Goal: Task Accomplishment & Management: Complete application form

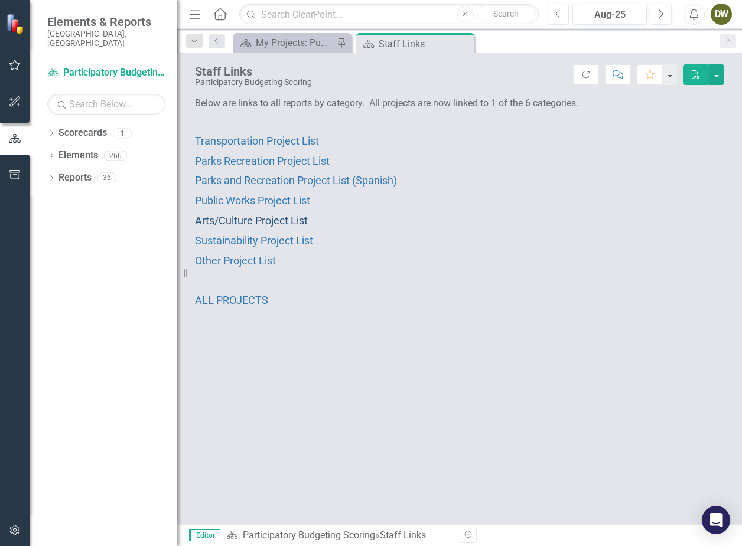
click at [278, 223] on span "Arts/Culture Project List" at bounding box center [251, 220] width 113 height 12
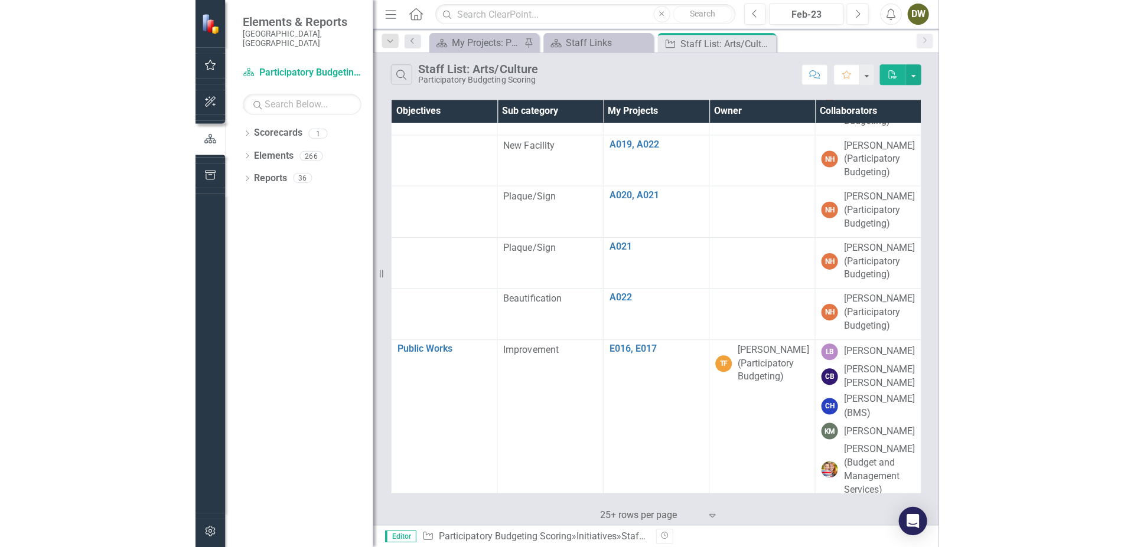
scroll to position [1186, 0]
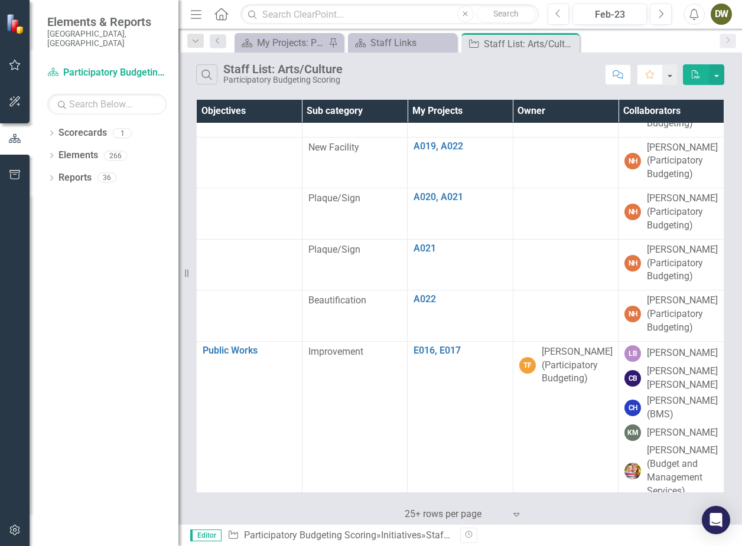
drag, startPoint x: 187, startPoint y: 272, endPoint x: 178, endPoint y: 272, distance: 8.3
click at [178, 272] on div "Resize" at bounding box center [182, 273] width 9 height 546
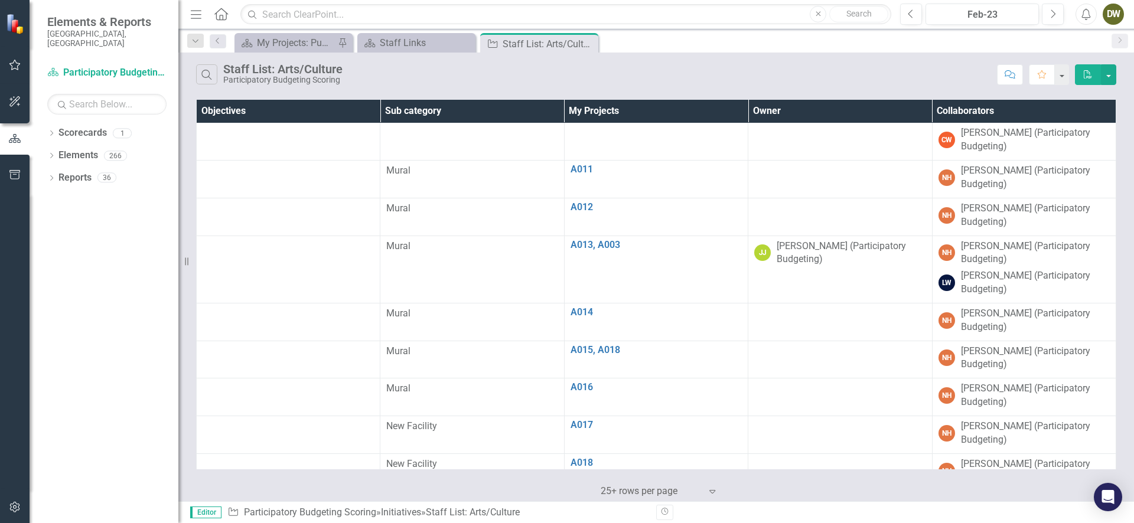
scroll to position [548, 0]
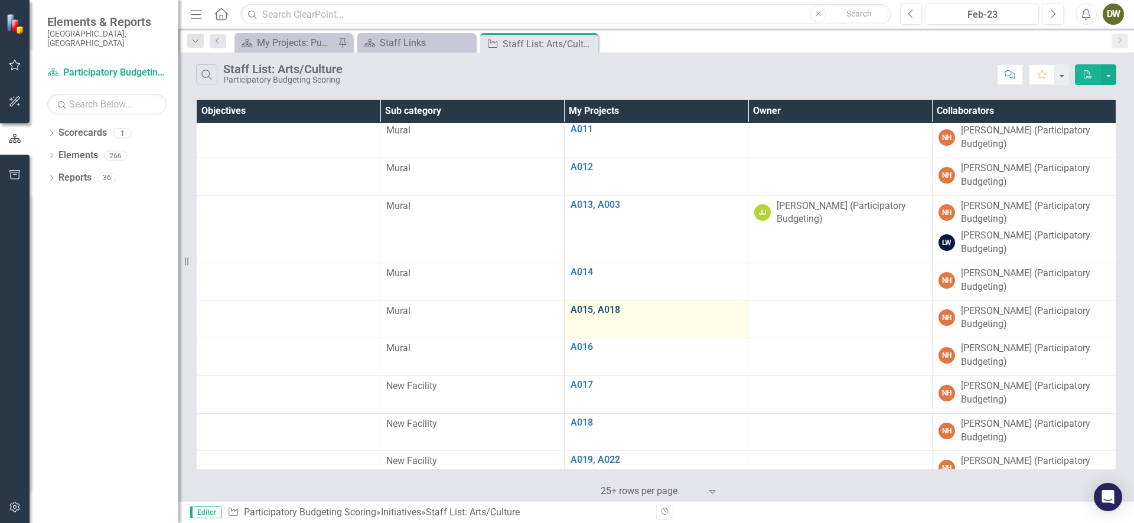
click at [596, 305] on link "A015, A018" at bounding box center [655, 310] width 171 height 11
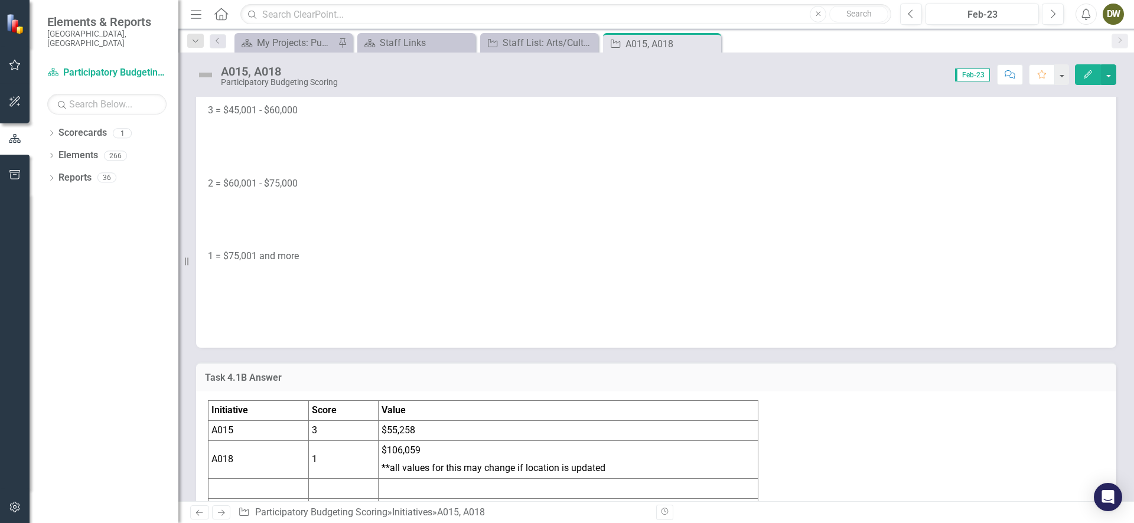
scroll to position [2662, 0]
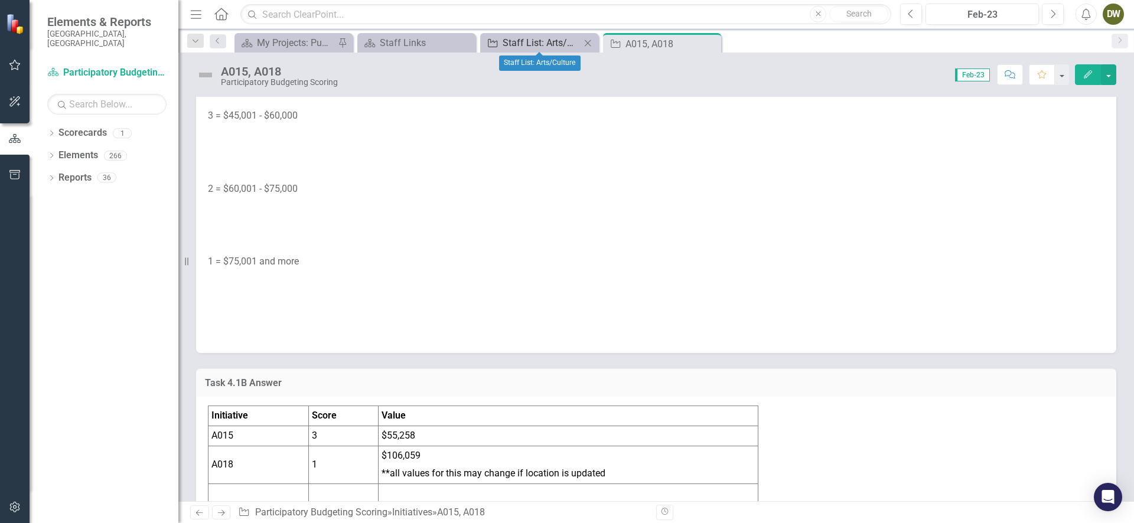
click at [520, 45] on div "Staff List: Arts/Culture" at bounding box center [541, 42] width 78 height 15
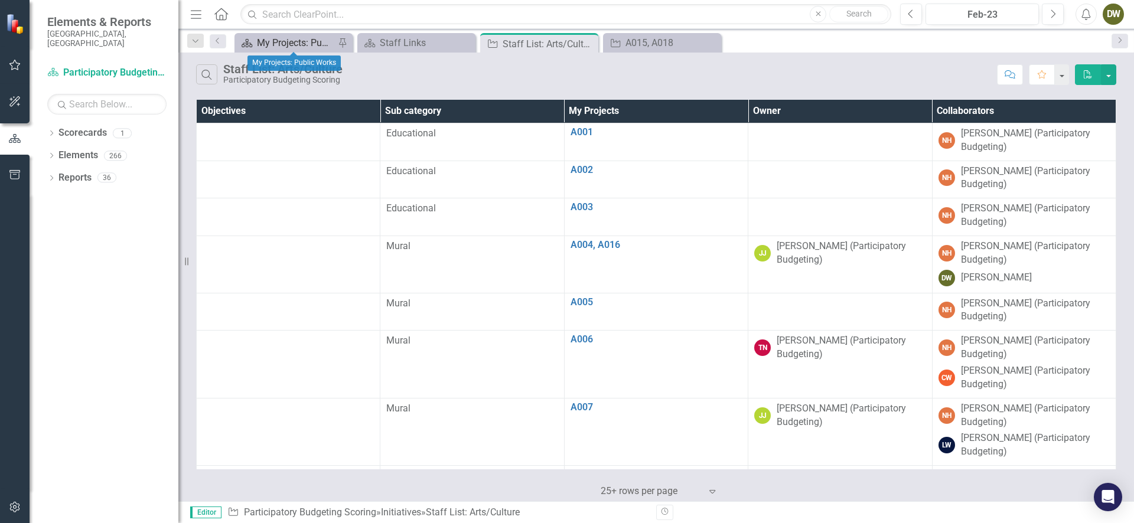
click at [291, 41] on div "My Projects: Public Works" at bounding box center [296, 42] width 78 height 15
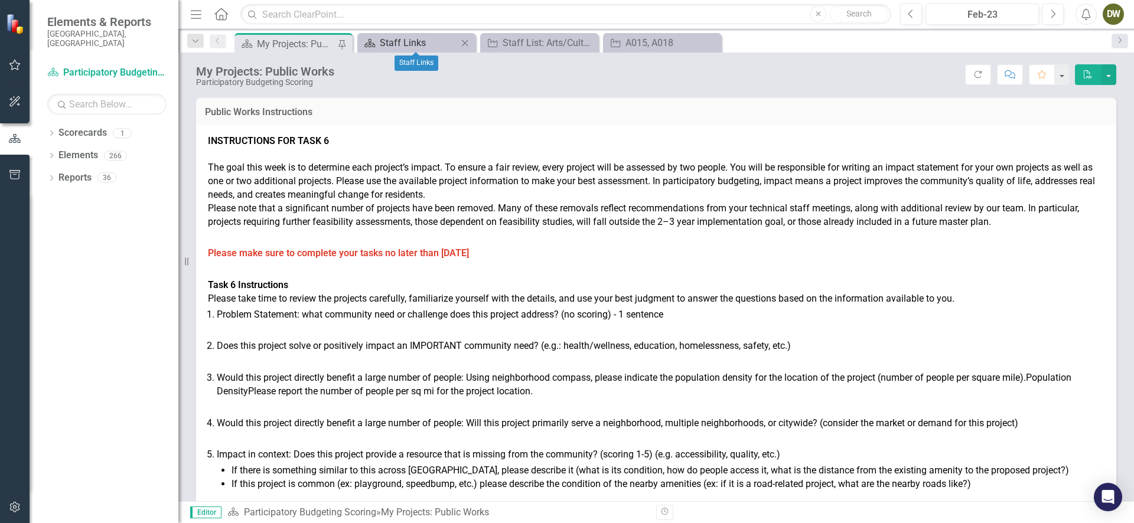
click at [419, 39] on div "Staff Links" at bounding box center [419, 42] width 78 height 15
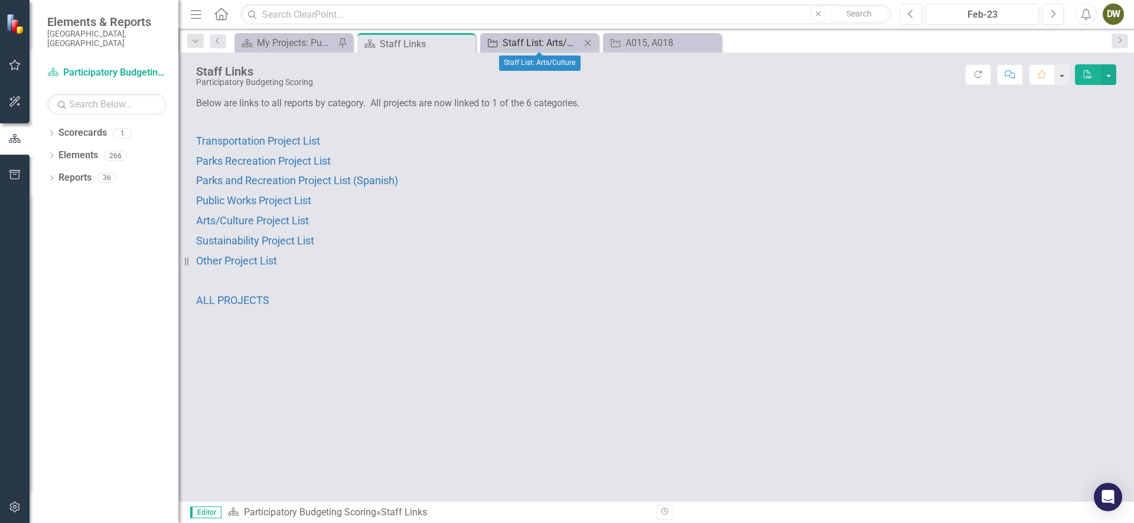
click at [552, 46] on div "Staff List: Arts/Culture" at bounding box center [541, 42] width 78 height 15
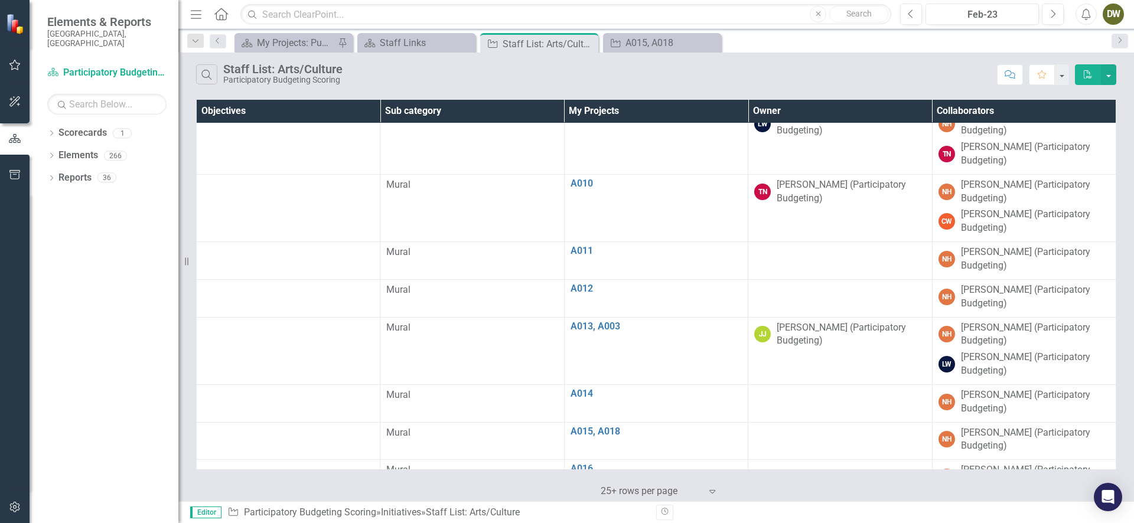
scroll to position [439, 0]
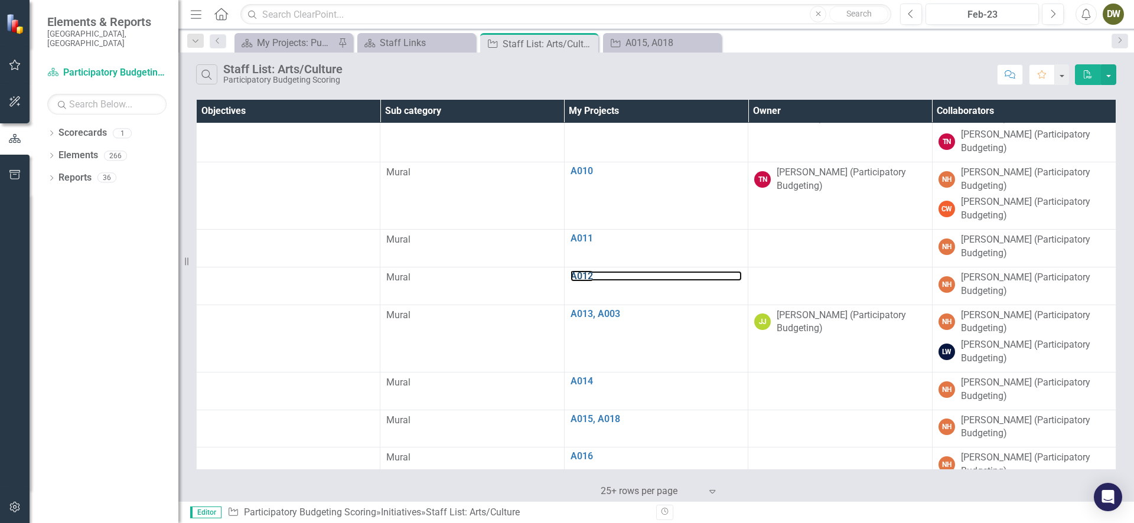
click at [582, 271] on link "A012" at bounding box center [655, 276] width 171 height 11
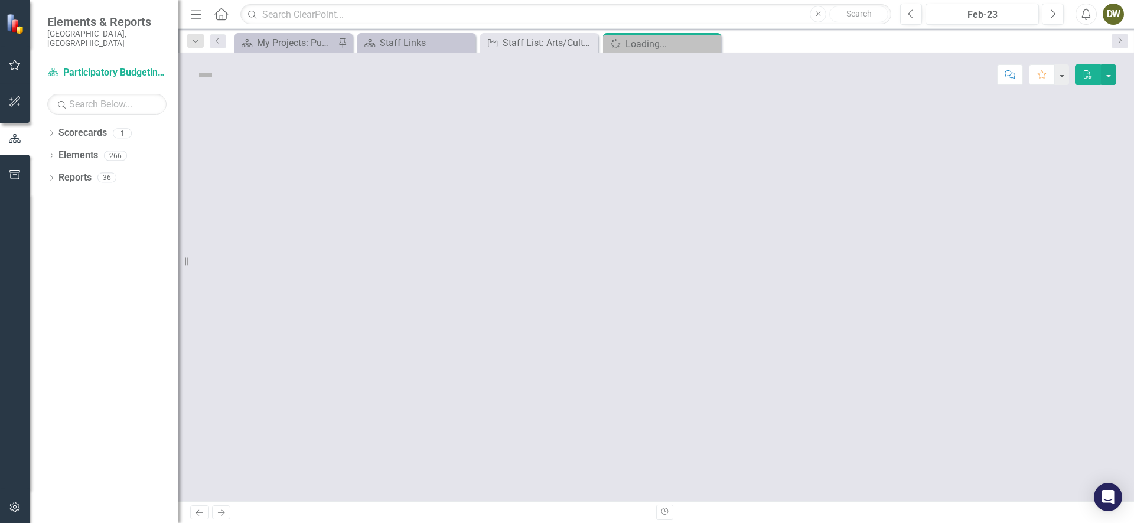
click at [582, 266] on div at bounding box center [655, 299] width 955 height 404
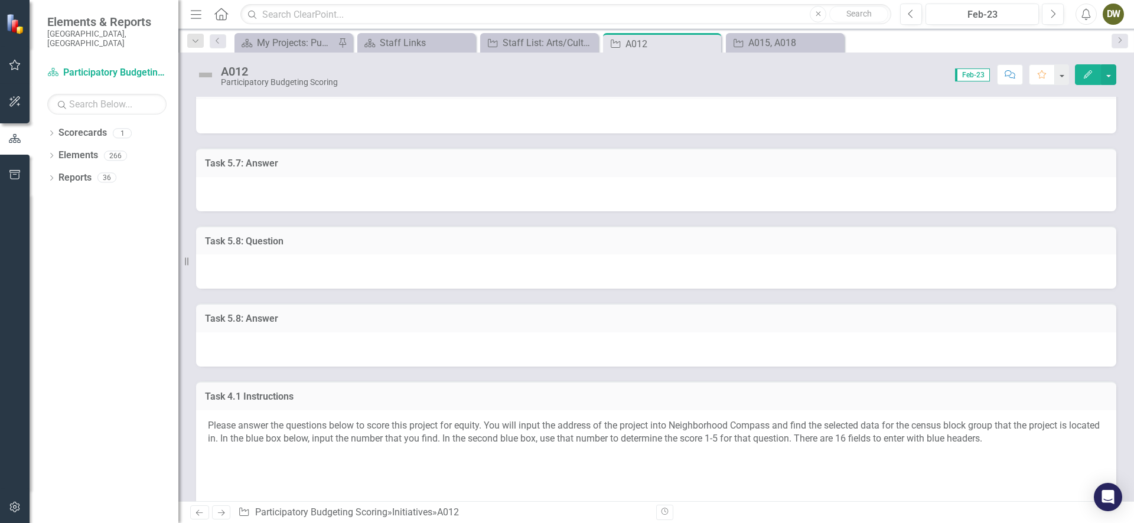
scroll to position [1294, 0]
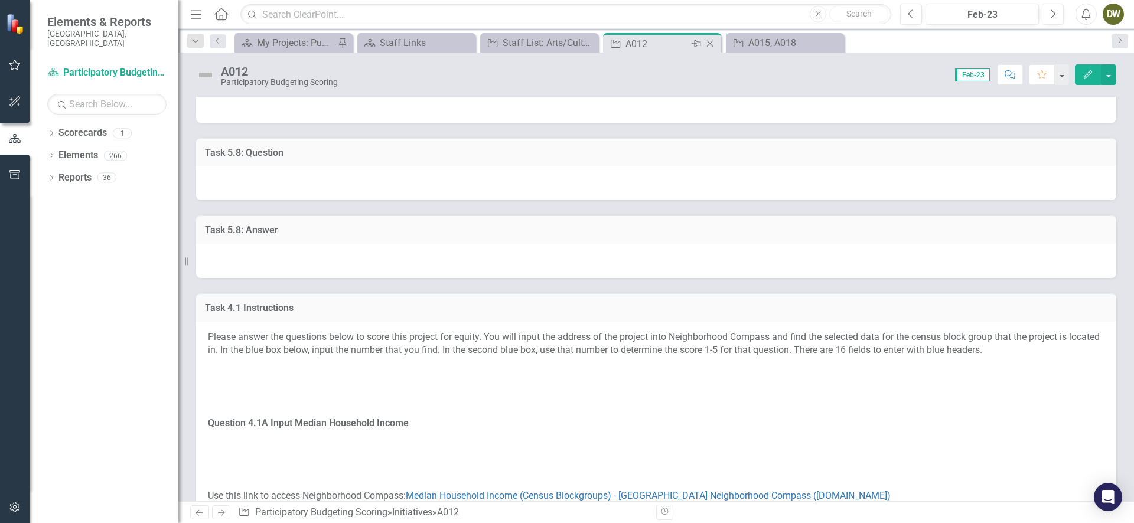
click at [715, 44] on icon "Close" at bounding box center [710, 43] width 12 height 9
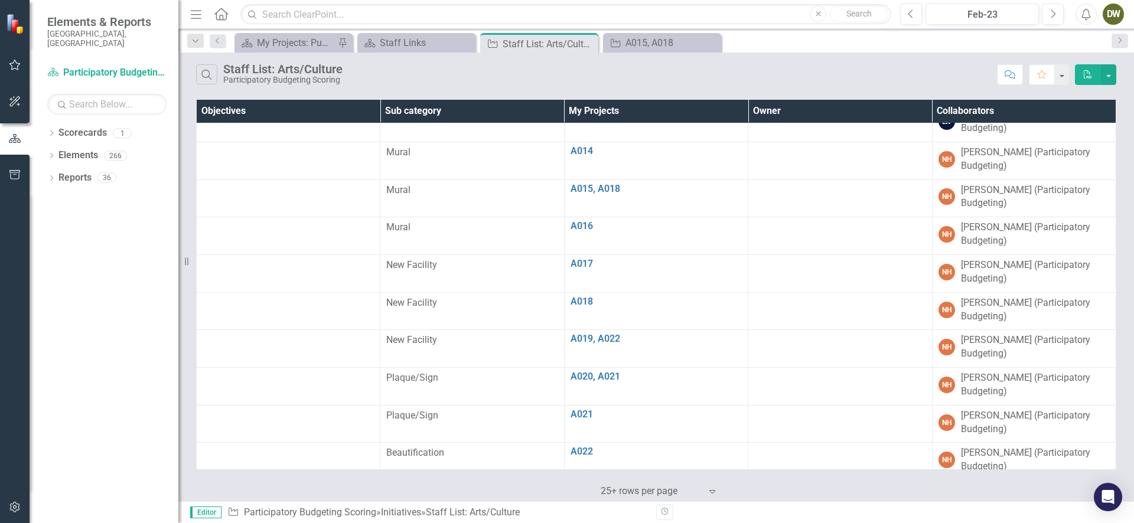
scroll to position [733, 0]
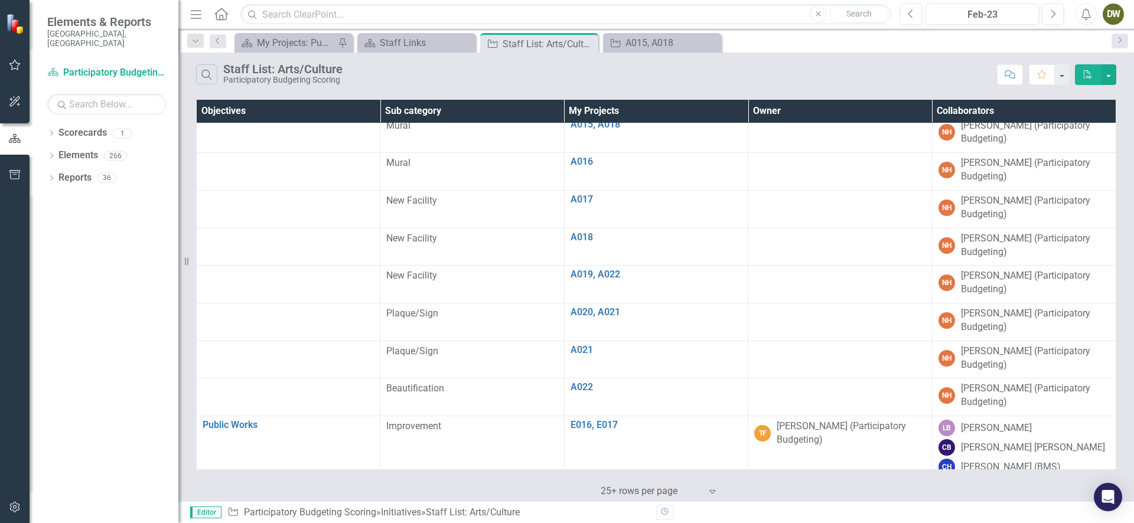
click at [713, 494] on icon "Expand" at bounding box center [712, 491] width 12 height 9
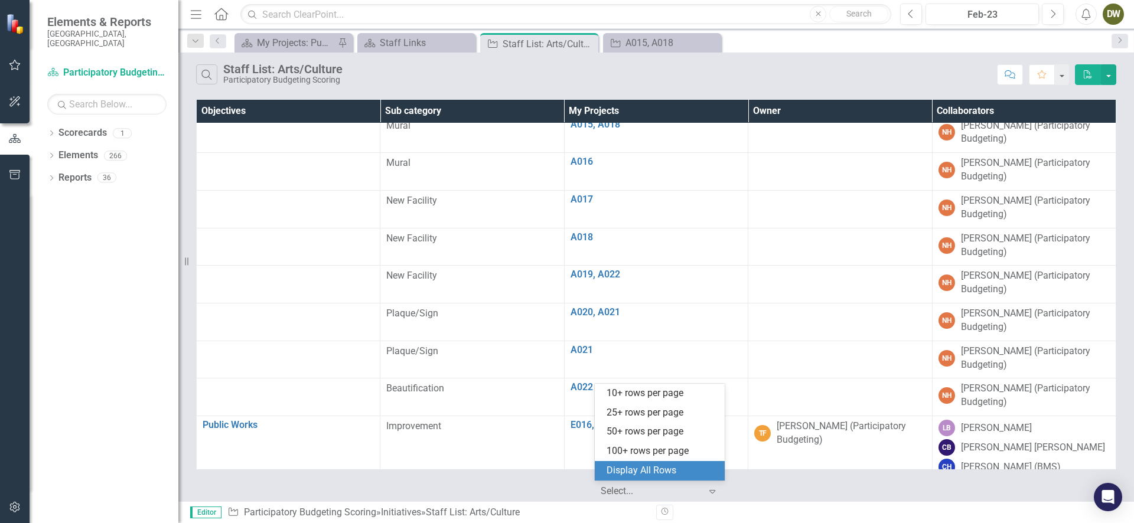
click at [685, 467] on div "Display All Rows" at bounding box center [661, 471] width 111 height 14
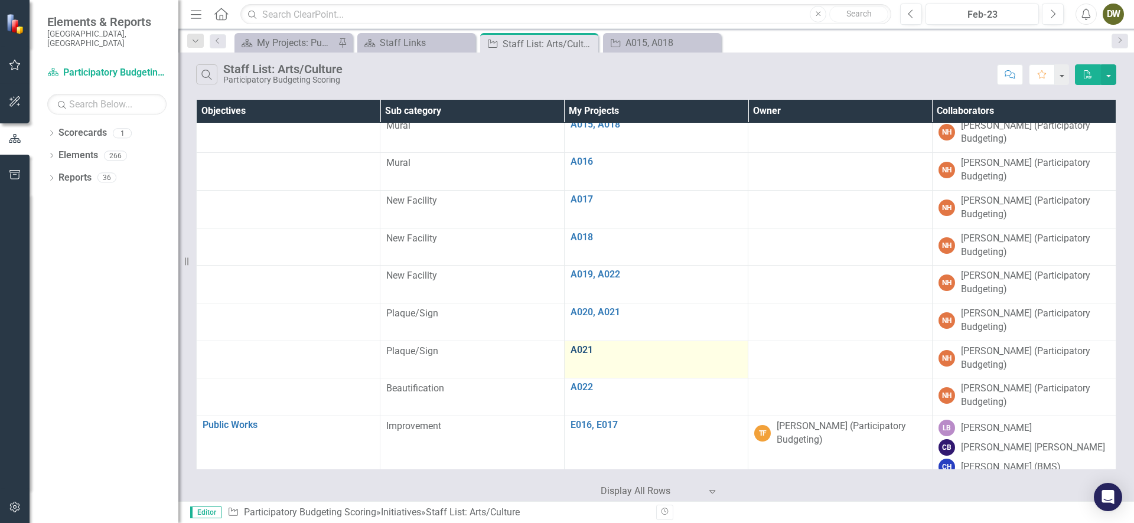
click at [675, 345] on link "A021" at bounding box center [655, 350] width 171 height 11
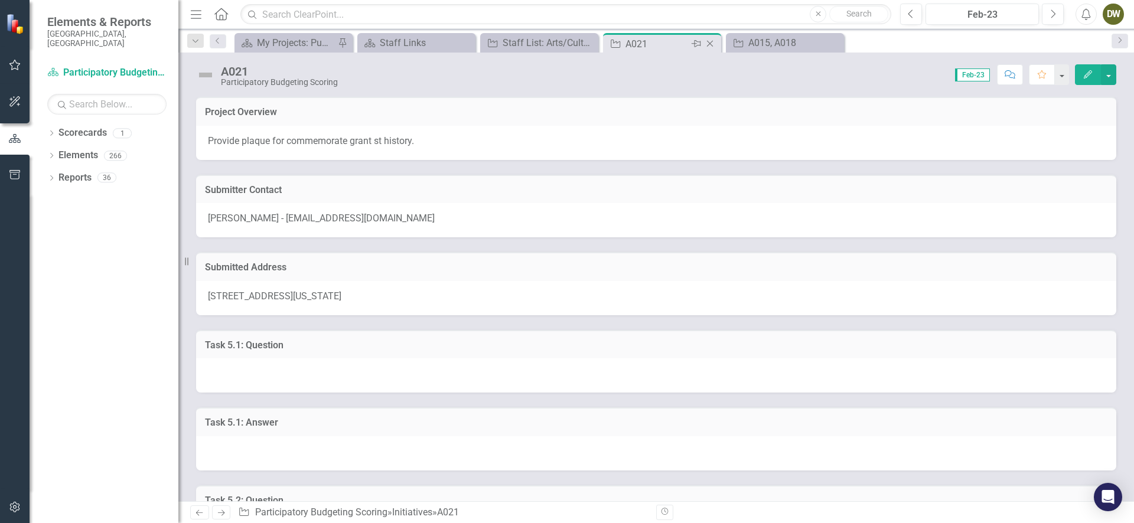
click at [707, 48] on icon "Close" at bounding box center [710, 43] width 12 height 9
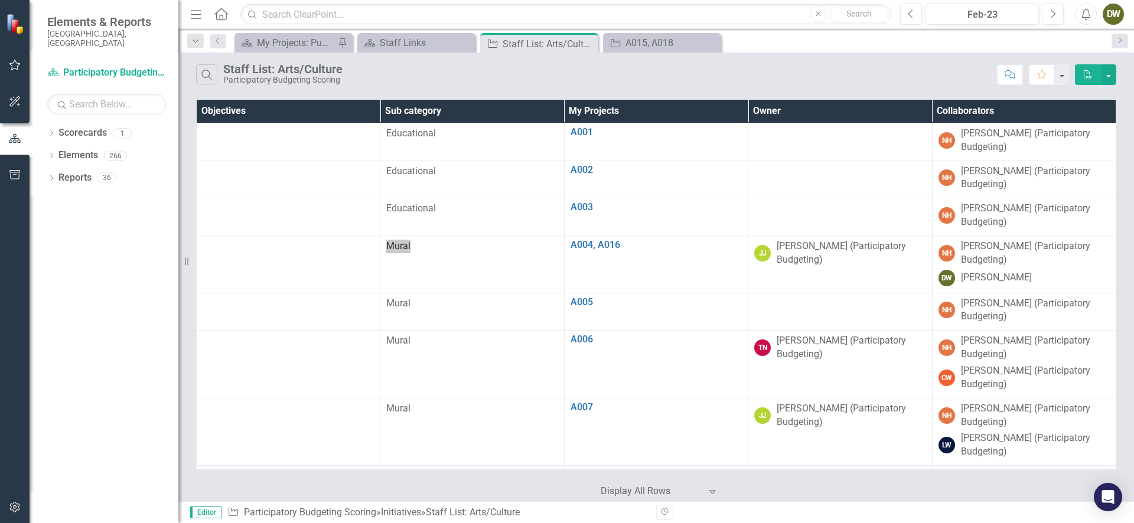
click at [567, 258] on td "A004, A016 Edit Edit Initiative Link Open Element" at bounding box center [656, 264] width 184 height 57
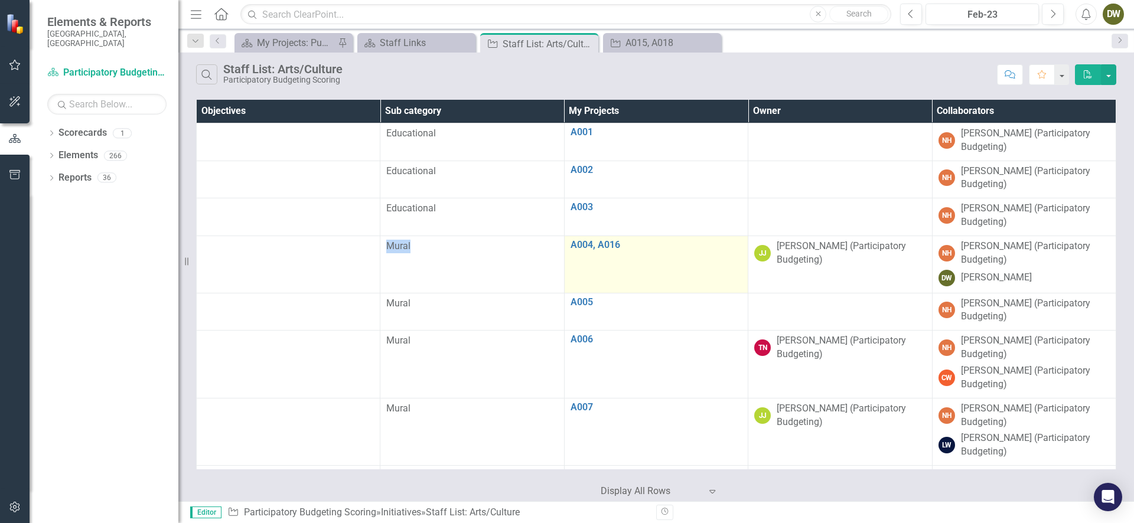
click at [567, 257] on td "A004, A016 Edit Edit Initiative Link Open Element" at bounding box center [656, 264] width 184 height 57
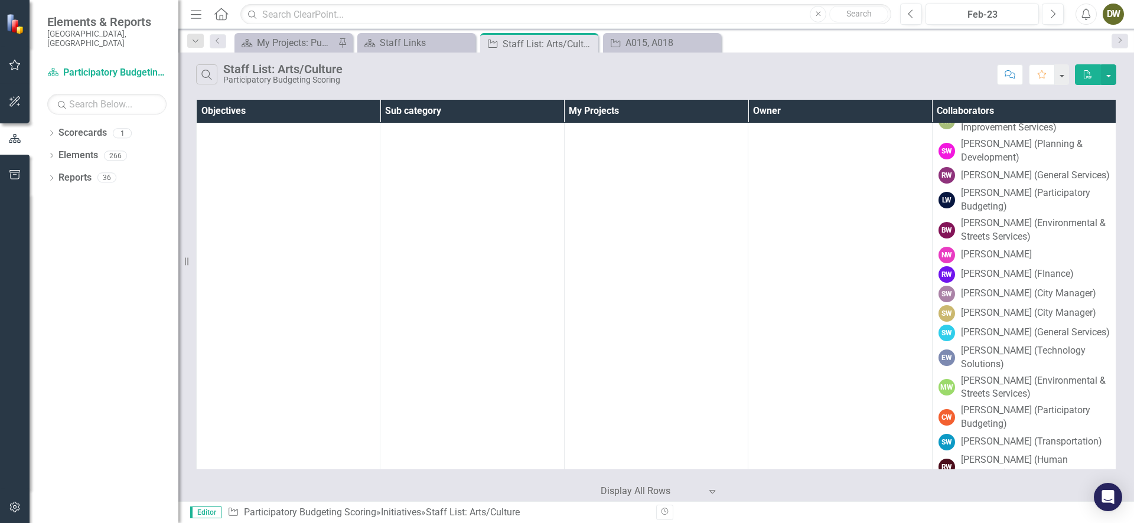
scroll to position [86, 0]
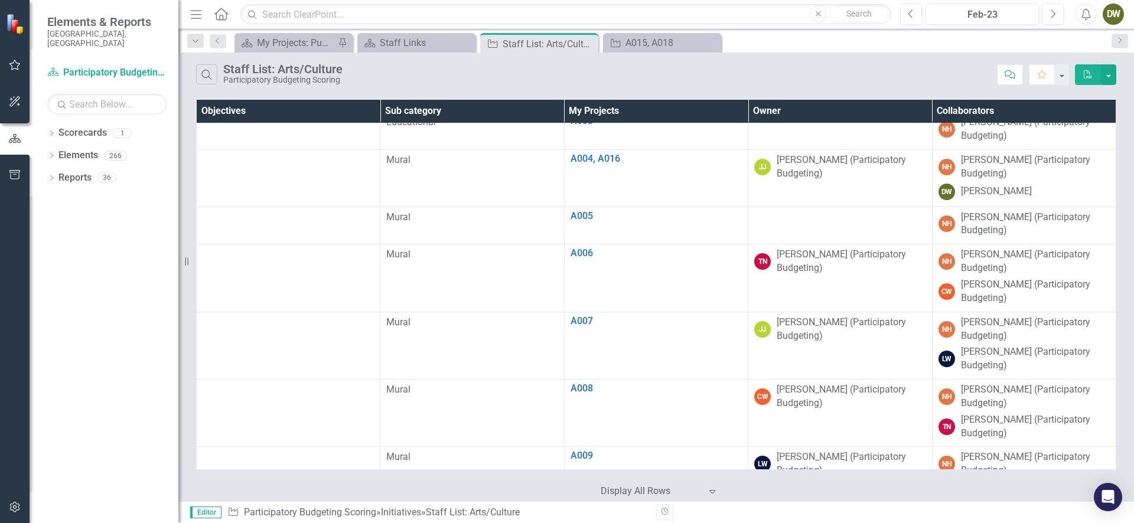
click at [656, 88] on div "Search Staff List: Arts/Culture Participatory Budgeting Scoring Comment Favorit…" at bounding box center [655, 72] width 955 height 38
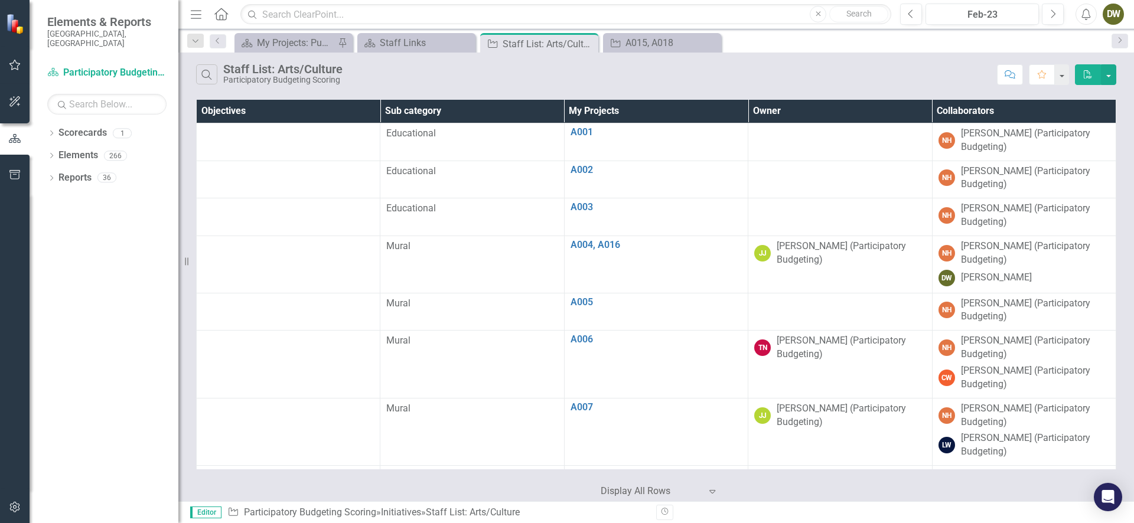
scroll to position [382, 0]
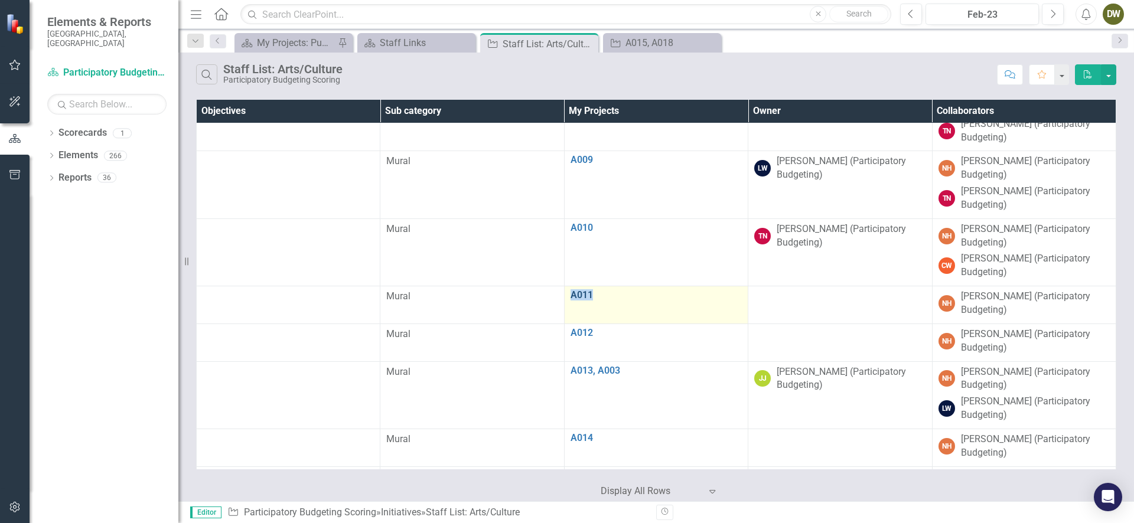
click at [586, 290] on link "A011" at bounding box center [655, 295] width 171 height 11
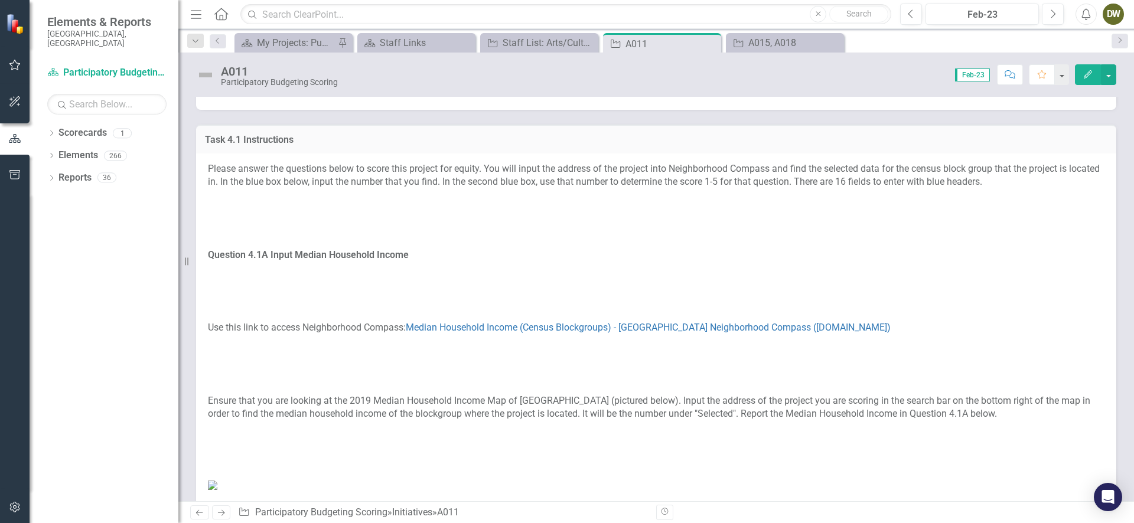
scroll to position [1461, 0]
click at [715, 43] on icon "Close" at bounding box center [710, 43] width 12 height 9
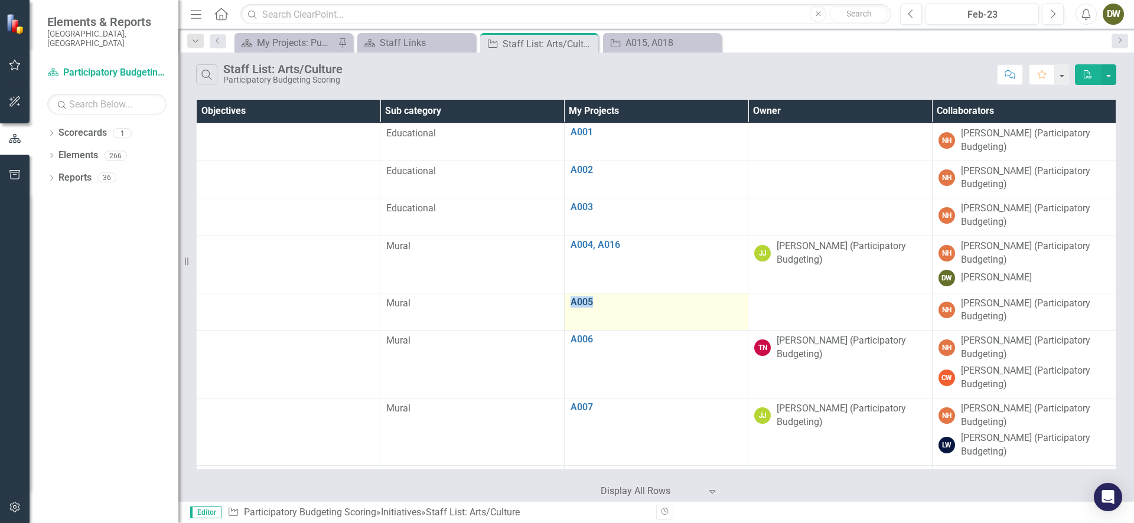
click at [575, 304] on link "A005" at bounding box center [655, 302] width 171 height 11
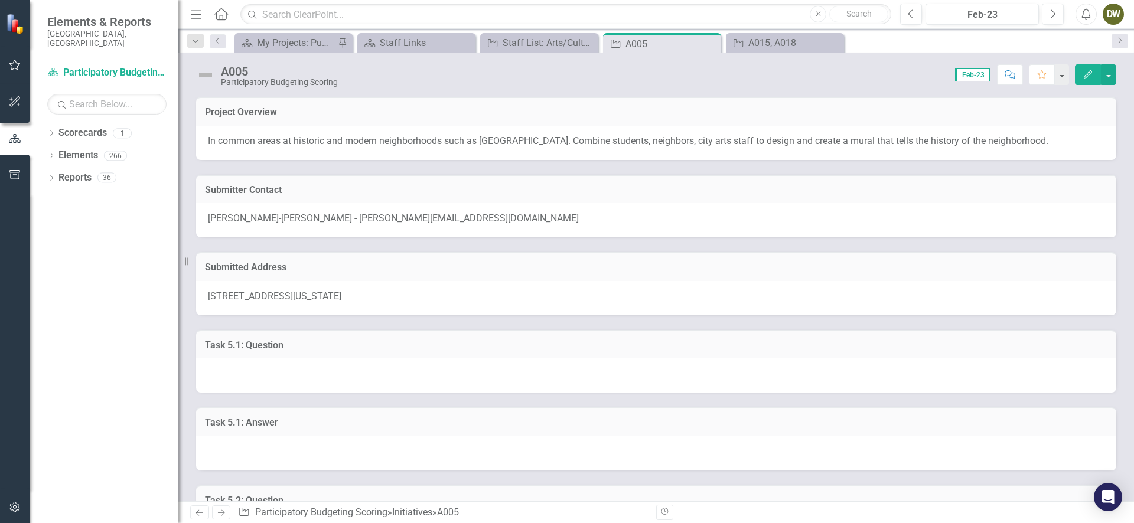
scroll to position [270, 0]
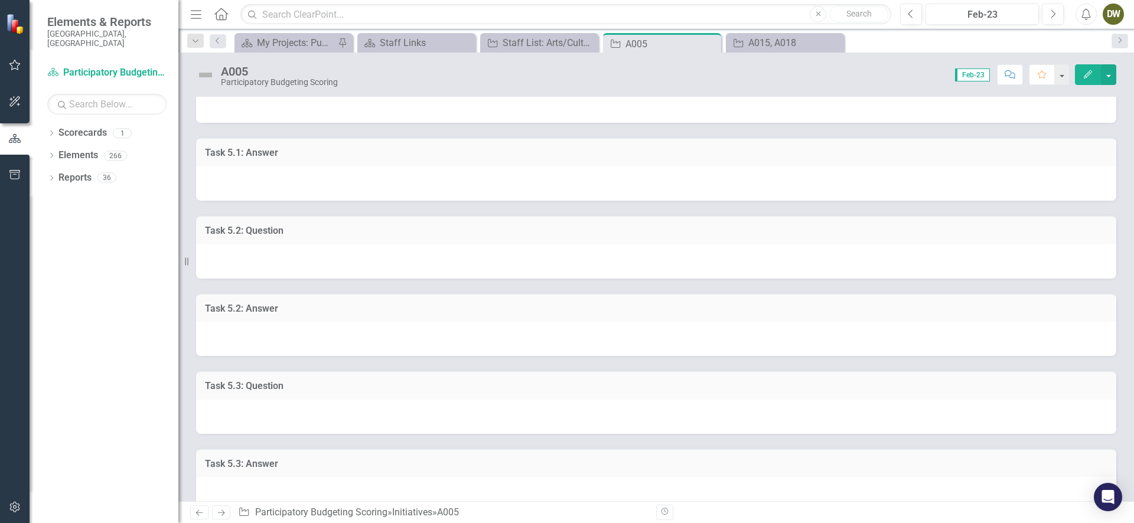
drag, startPoint x: 575, startPoint y: 304, endPoint x: 742, endPoint y: 6, distance: 341.3
click at [741, 6] on div "Menu Home Search Close Search Previous Feb-23 Next Alerts DW User Edit Profile …" at bounding box center [655, 261] width 955 height 523
click at [709, 45] on icon "Close" at bounding box center [710, 43] width 12 height 9
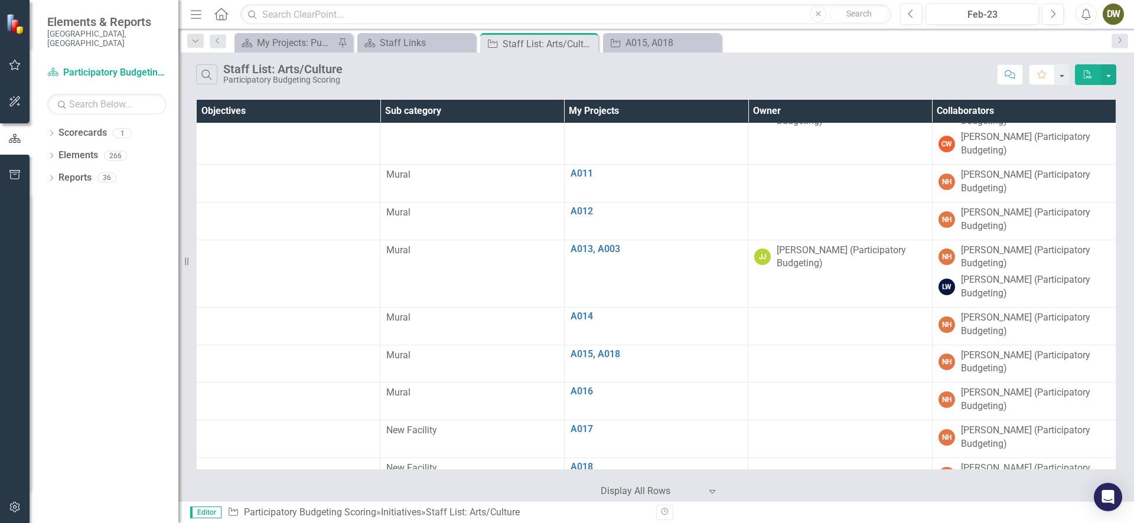
scroll to position [523, 0]
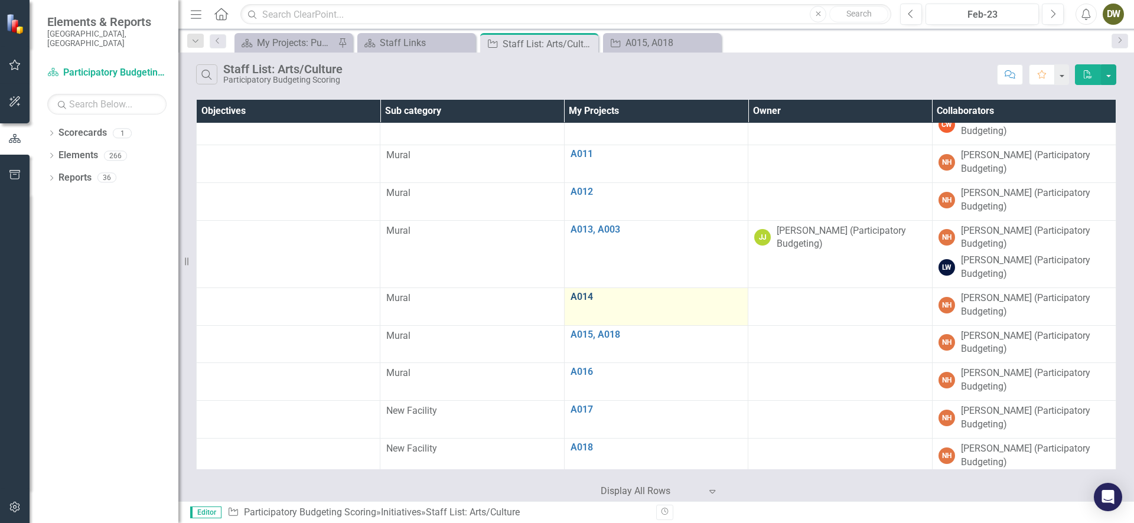
click at [585, 292] on link "A014" at bounding box center [655, 297] width 171 height 11
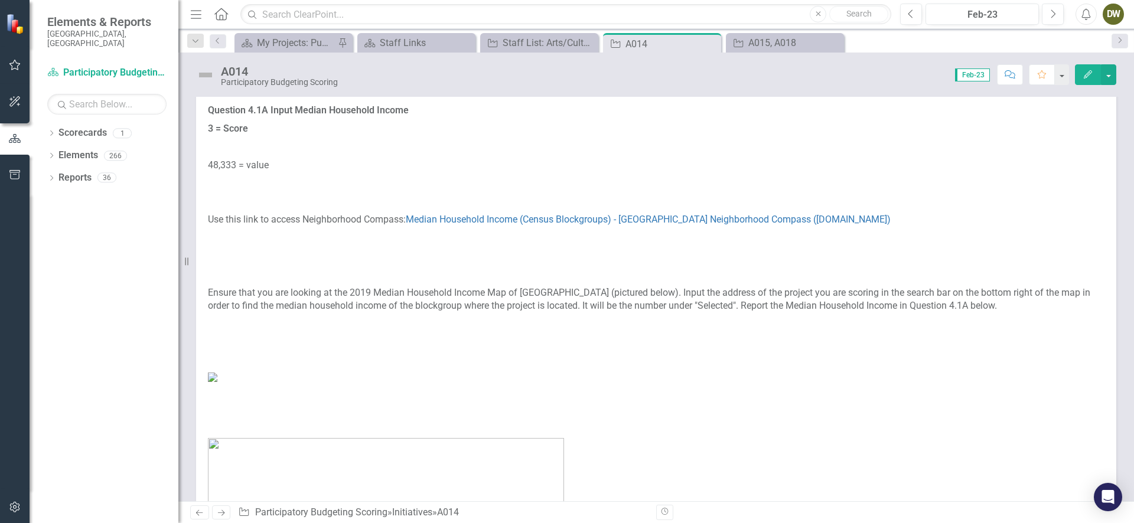
scroll to position [1917, 0]
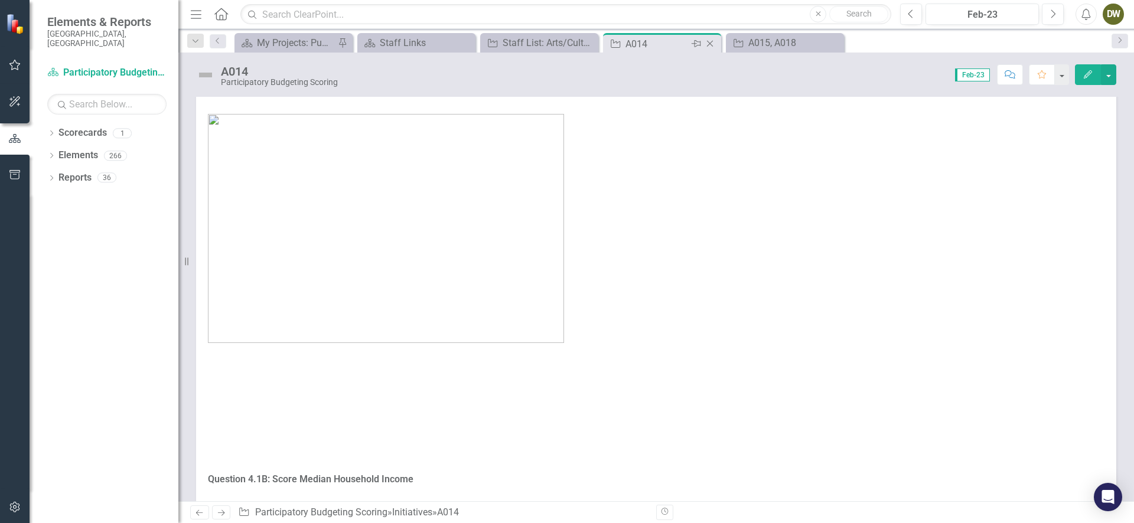
click at [709, 45] on icon "Close" at bounding box center [710, 43] width 12 height 9
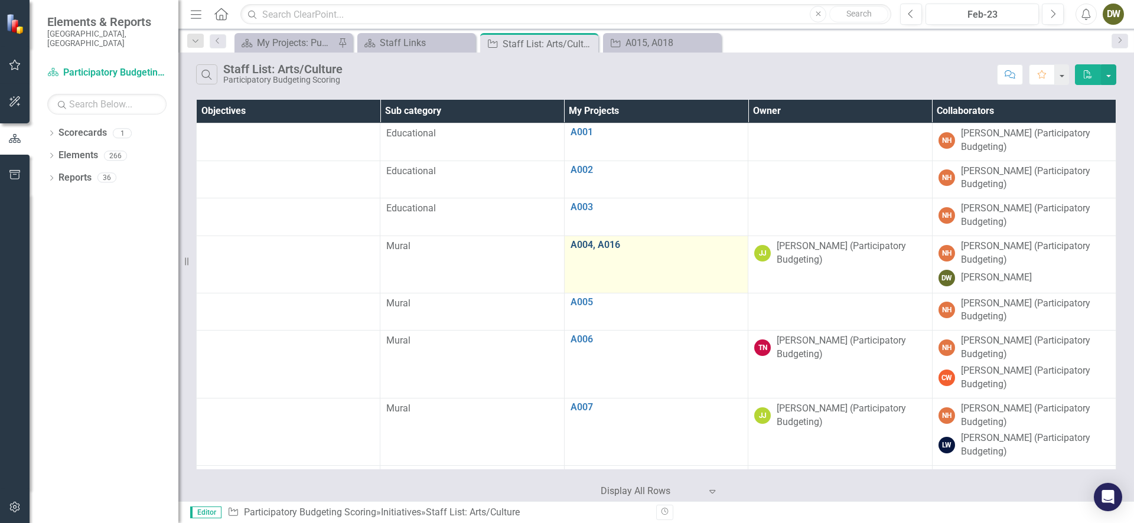
click at [582, 246] on link "A004, A016" at bounding box center [655, 245] width 171 height 11
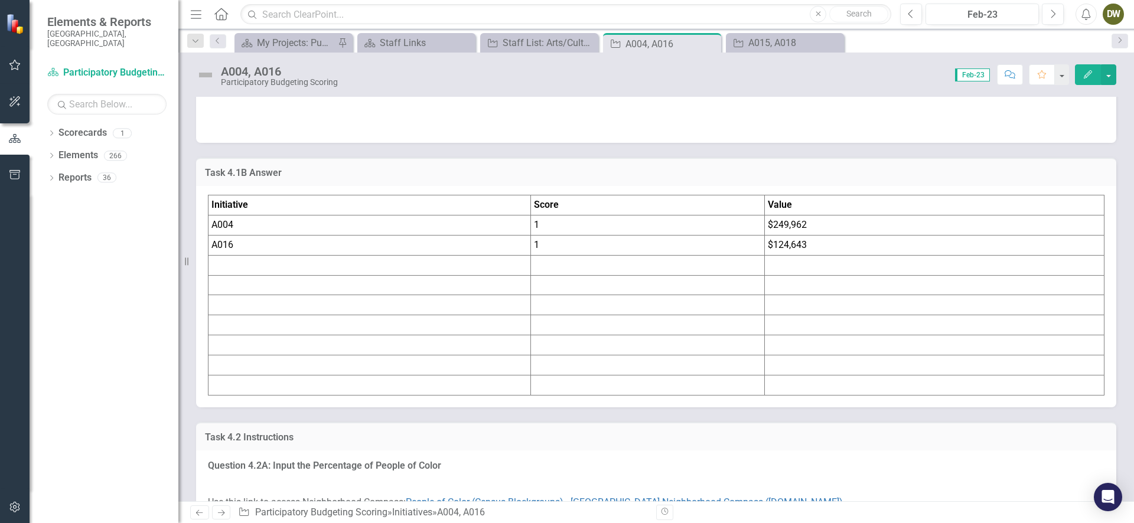
scroll to position [2909, 0]
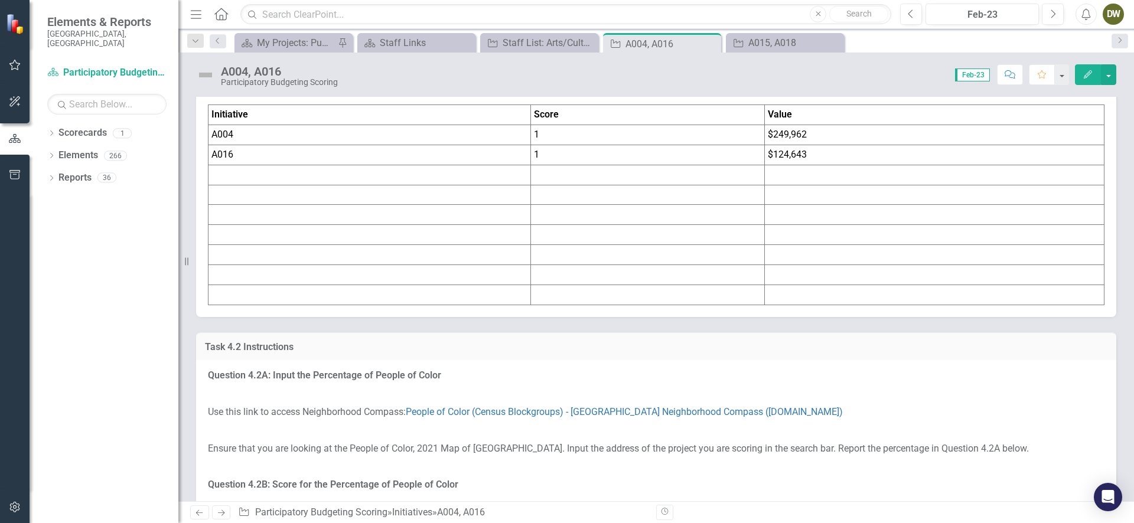
click at [465, 25] on p at bounding box center [656, 15] width 896 height 18
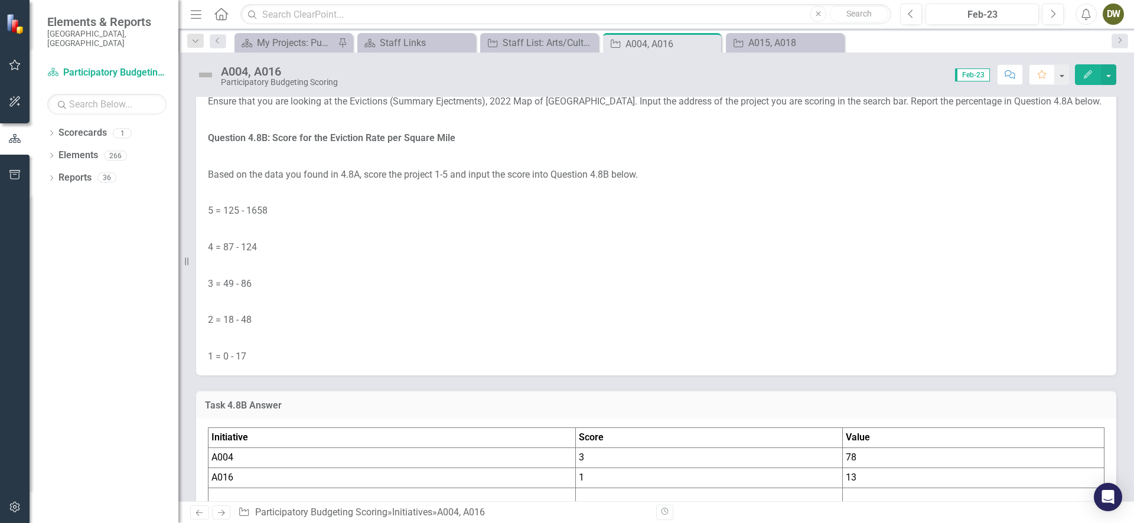
scroll to position [0, 0]
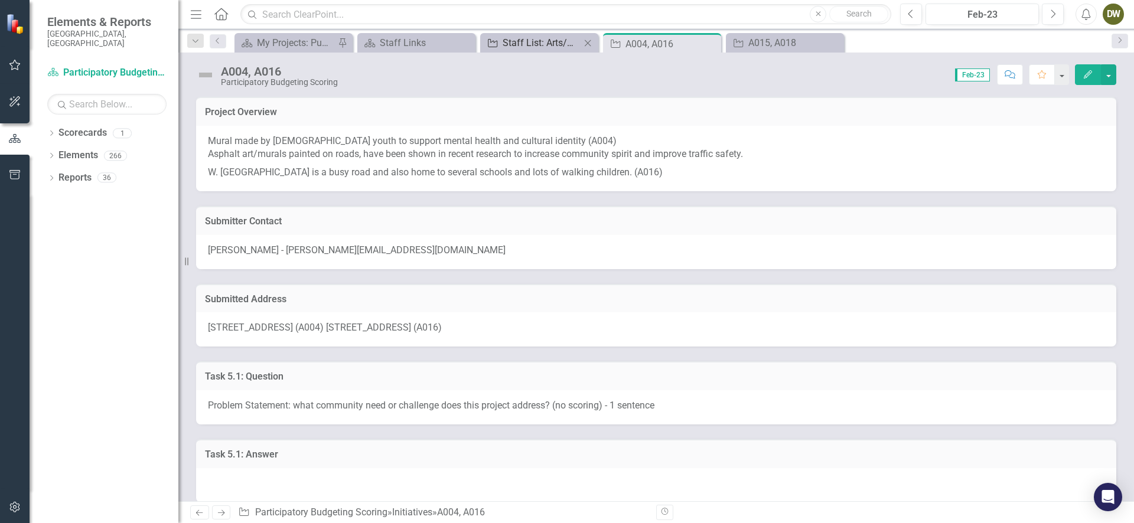
click at [540, 44] on div "Staff List: Arts/Culture" at bounding box center [541, 42] width 78 height 15
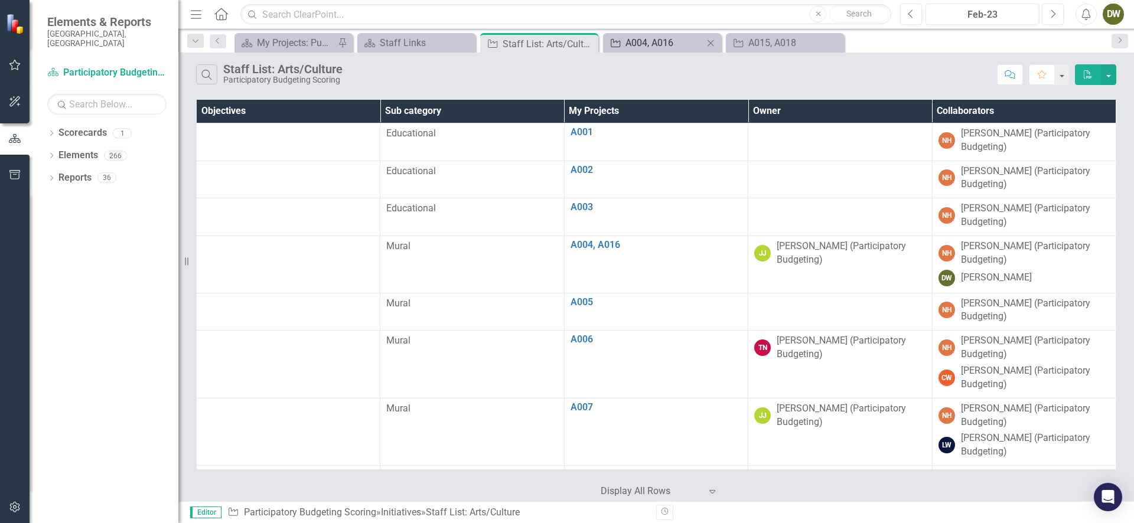
click at [661, 39] on div "A004, A016" at bounding box center [664, 42] width 78 height 15
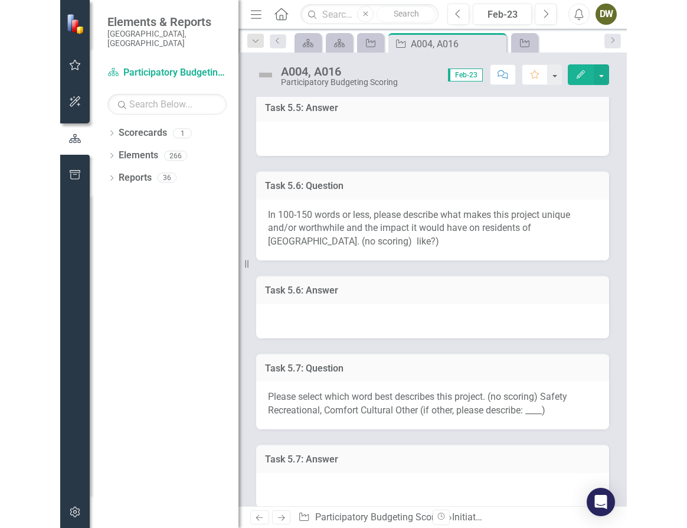
scroll to position [1102, 0]
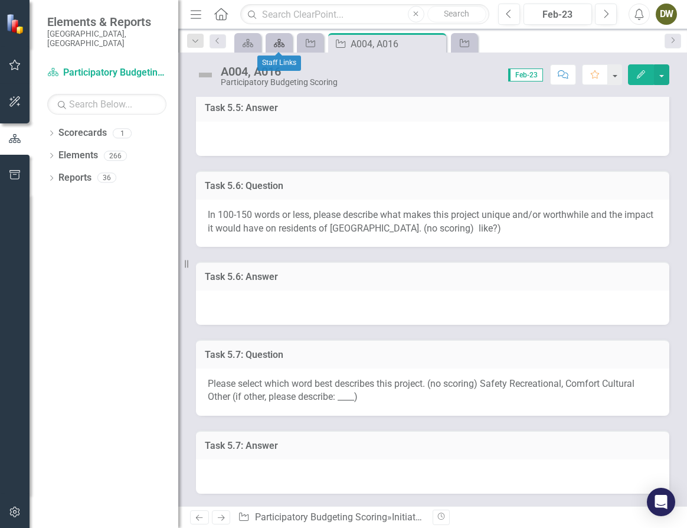
click at [275, 48] on div "Scorecard" at bounding box center [277, 42] width 17 height 15
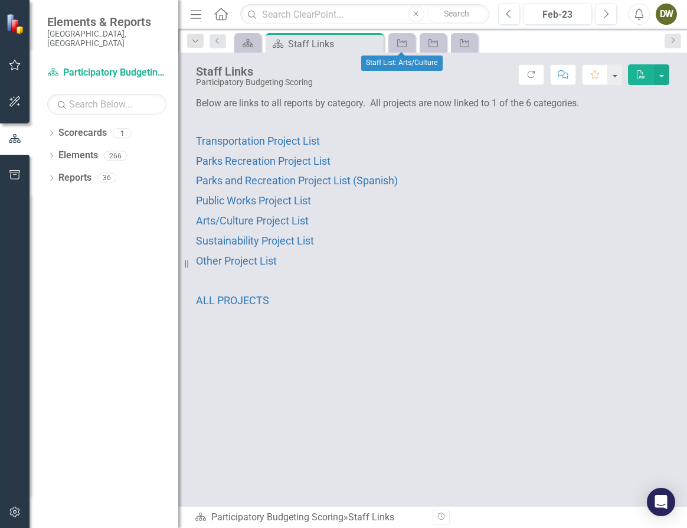
click at [413, 45] on div "Initiative" at bounding box center [402, 42] width 27 height 19
click at [406, 41] on icon "Initiative" at bounding box center [402, 42] width 12 height 9
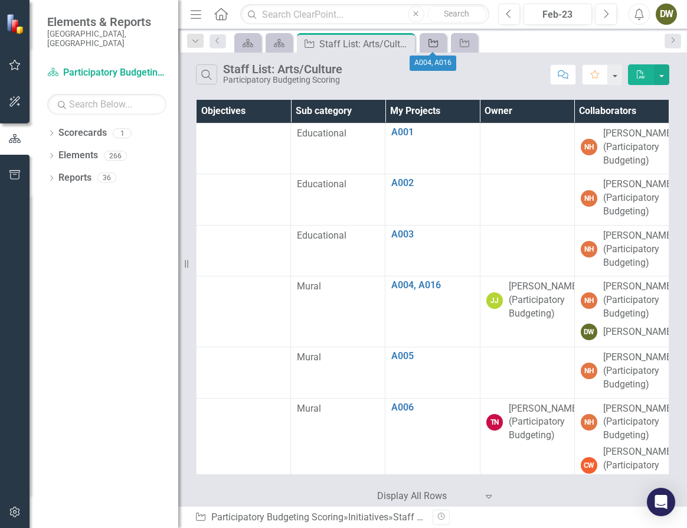
click at [435, 44] on icon "Initiative" at bounding box center [434, 42] width 12 height 9
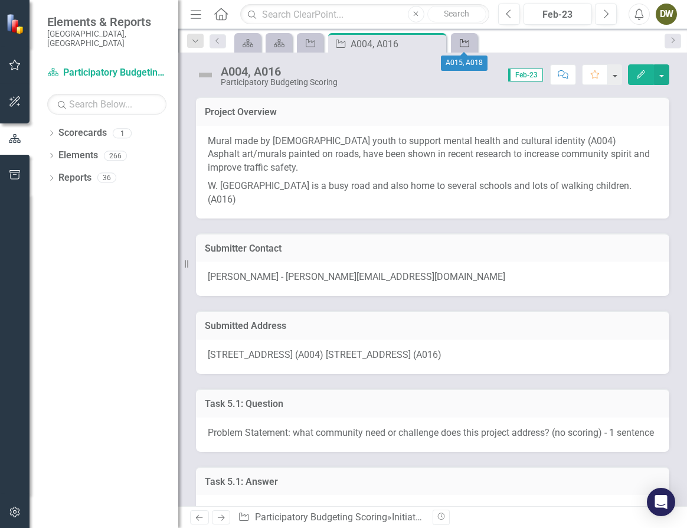
click at [468, 47] on icon at bounding box center [464, 43] width 9 height 8
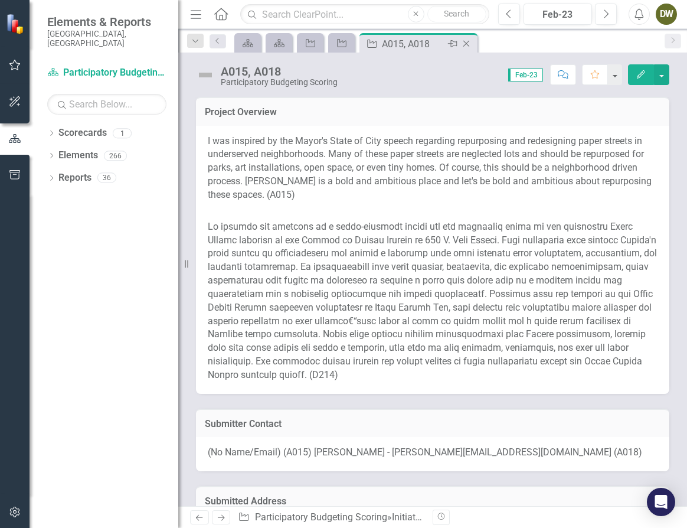
click at [465, 44] on icon "Close" at bounding box center [467, 43] width 12 height 9
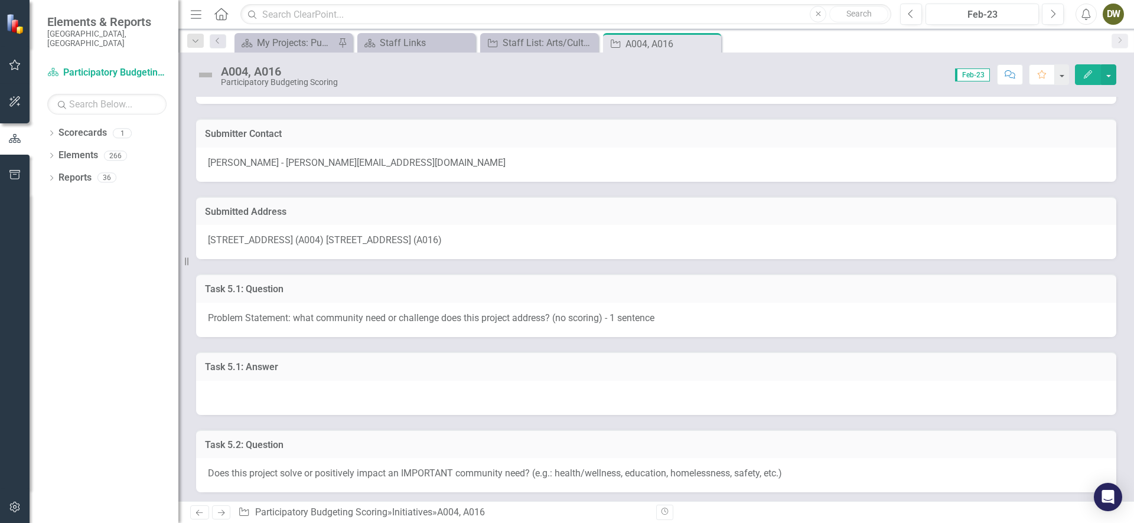
scroll to position [88, 0]
click at [529, 41] on div "Staff List: Arts/Culture" at bounding box center [541, 42] width 78 height 15
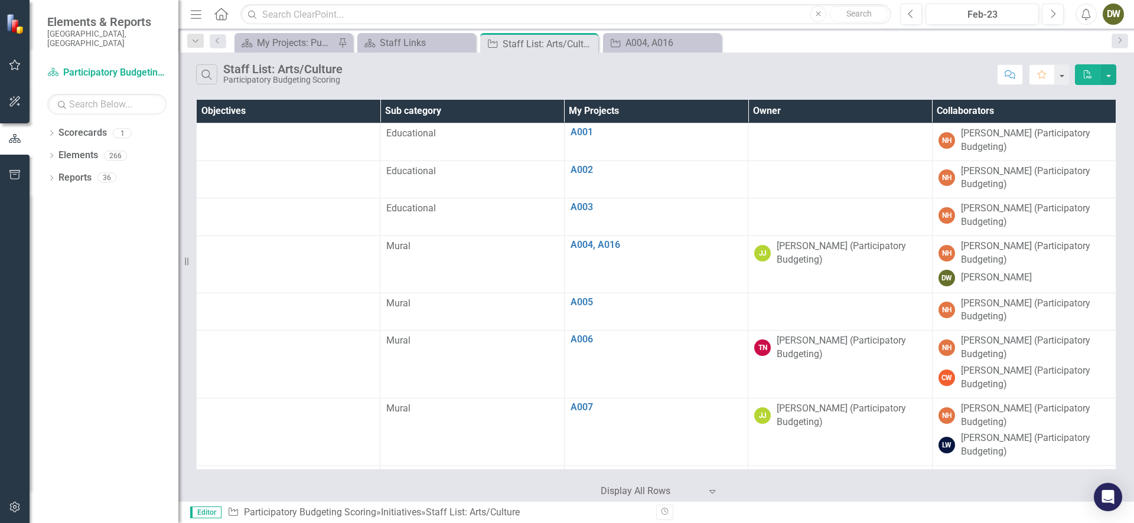
scroll to position [6575, 0]
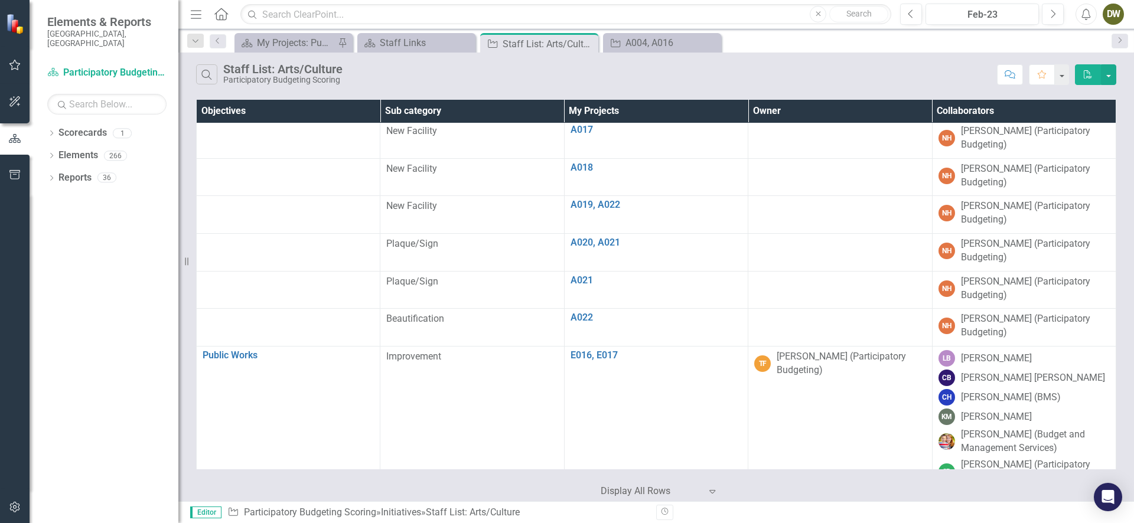
scroll to position [829, 0]
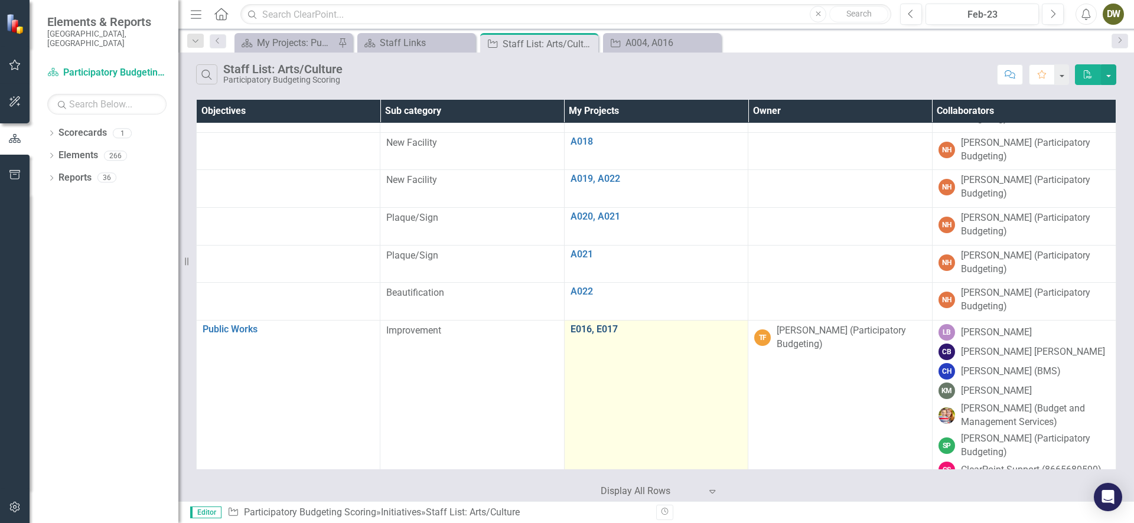
click at [581, 324] on link "E016, E017" at bounding box center [655, 329] width 171 height 11
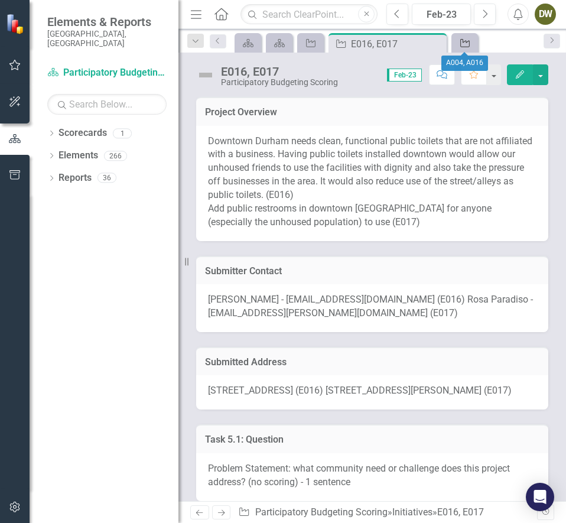
click at [462, 47] on icon at bounding box center [464, 43] width 9 height 8
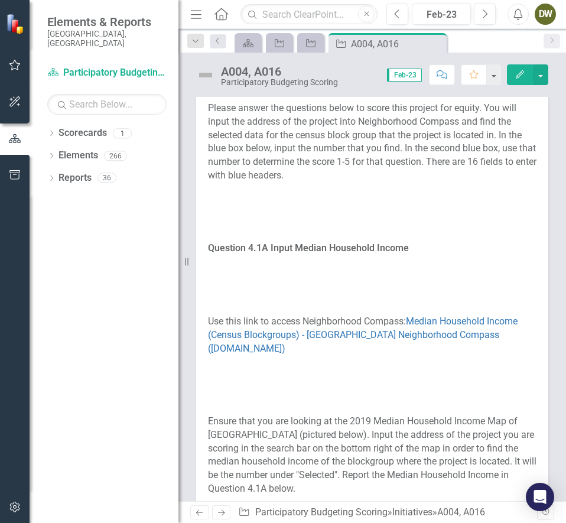
scroll to position [1773, 0]
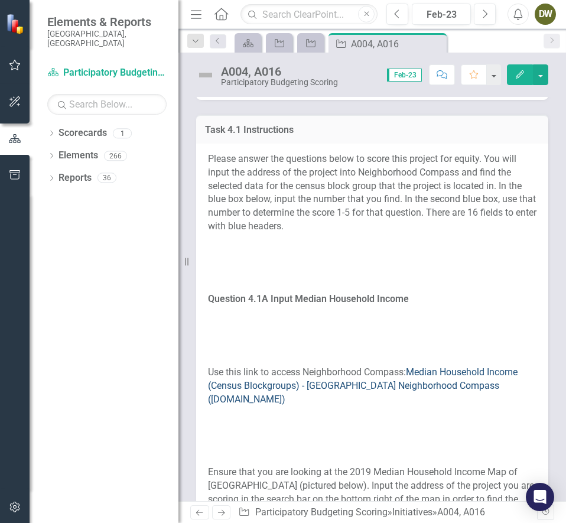
click at [460, 383] on link "Median Household Income (Census Blockgroups) - [GEOGRAPHIC_DATA] Neighborhood C…" at bounding box center [362, 385] width 309 height 38
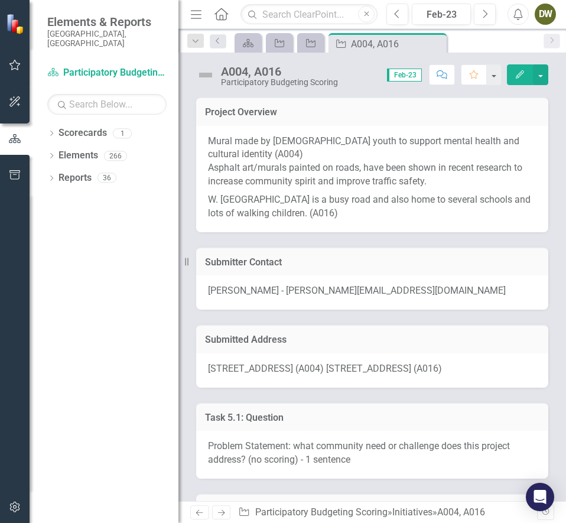
scroll to position [81, 0]
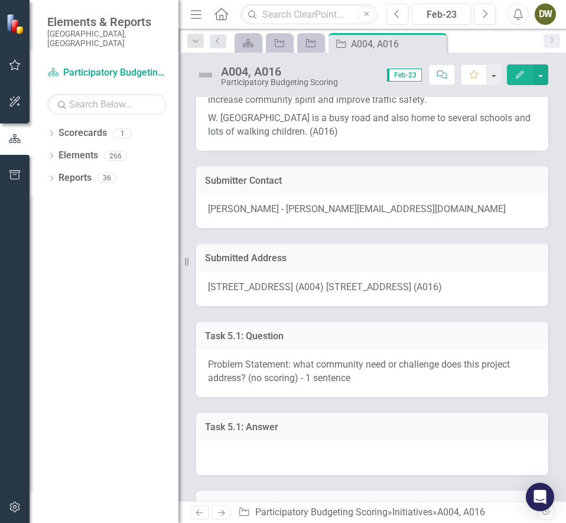
click at [207, 286] on div "[STREET_ADDRESS] (A004) [STREET_ADDRESS] (A016)" at bounding box center [372, 289] width 352 height 34
drag, startPoint x: 207, startPoint y: 286, endPoint x: 318, endPoint y: 285, distance: 110.4
click at [318, 285] on div "[STREET_ADDRESS] (A004) [STREET_ADDRESS] (A016)" at bounding box center [372, 289] width 352 height 34
drag, startPoint x: 348, startPoint y: 286, endPoint x: 487, endPoint y: 286, distance: 138.8
click at [487, 286] on div "[STREET_ADDRESS] (A004) [STREET_ADDRESS] (A016)" at bounding box center [372, 289] width 352 height 34
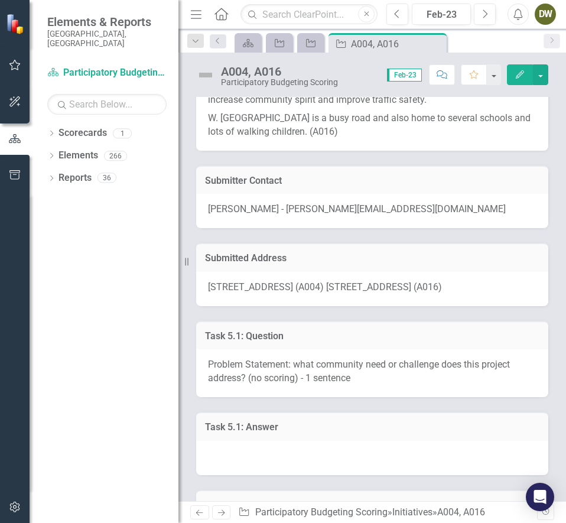
drag, startPoint x: 421, startPoint y: 289, endPoint x: 369, endPoint y: 288, distance: 52.0
click at [369, 288] on span "[STREET_ADDRESS] (A004) [STREET_ADDRESS] (A016)" at bounding box center [325, 286] width 234 height 11
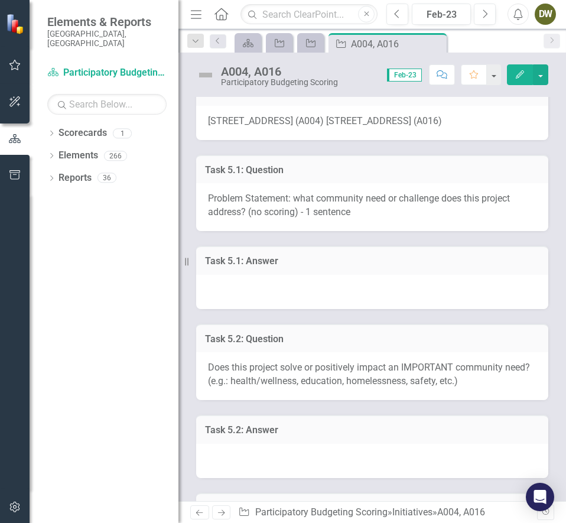
scroll to position [198, 0]
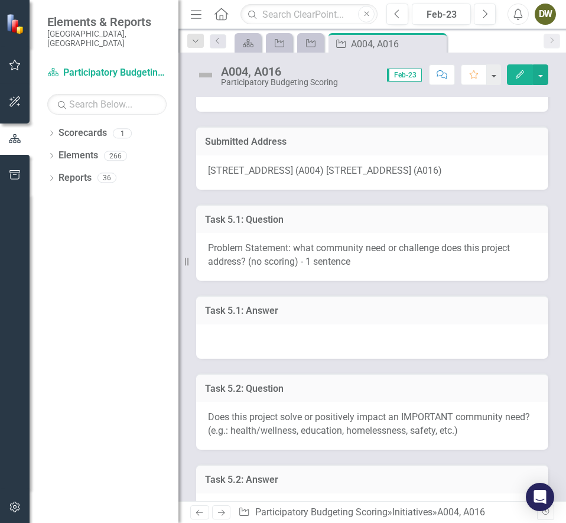
click at [253, 337] on div at bounding box center [372, 341] width 352 height 34
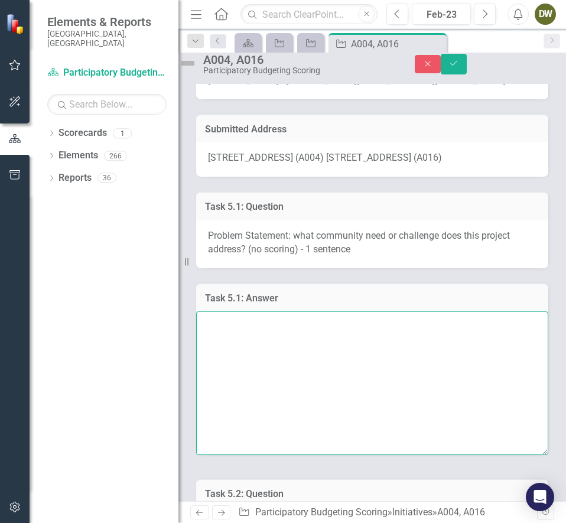
click at [253, 337] on textarea at bounding box center [372, 382] width 352 height 143
click at [276, 356] on textarea at bounding box center [372, 382] width 352 height 143
paste textarea "This street mural contextualized by its location address art, identity, and hap…"
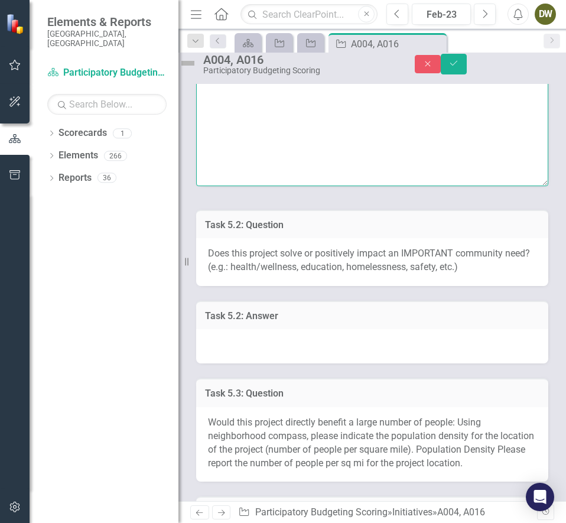
scroll to position [472, 0]
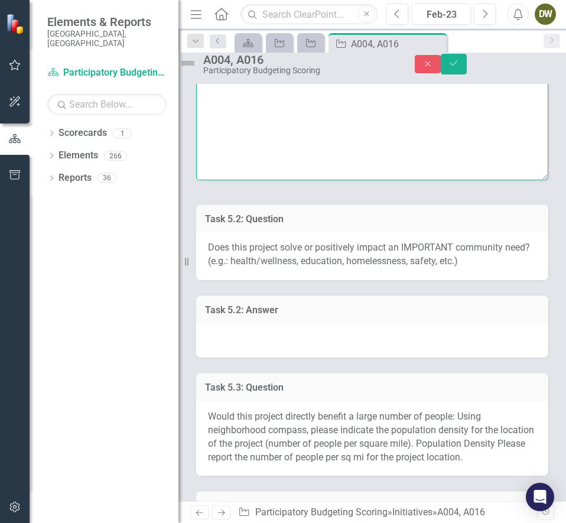
type textarea "This street mural contextualized by its location address art, identity, and hap…"
click at [276, 324] on div "Task 5.2: Answer" at bounding box center [372, 309] width 352 height 29
click at [270, 357] on div at bounding box center [372, 340] width 352 height 34
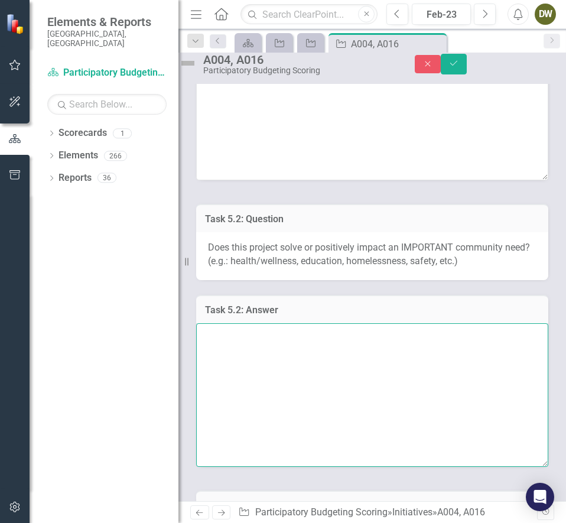
click at [270, 370] on textarea at bounding box center [372, 394] width 352 height 143
click at [260, 402] on textarea at bounding box center [372, 394] width 352 height 143
paste textarea "In a way, if spirit is tied to wellness for groups that may not always feel a s…"
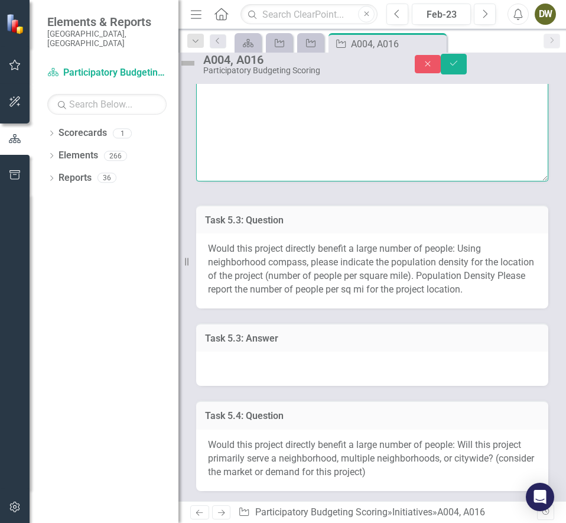
scroll to position [760, 0]
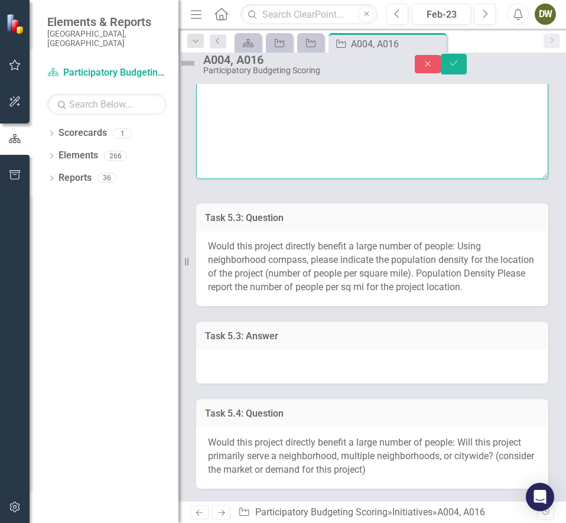
type textarea "In a way, if spirit is tied to wellness for groups that may not always feel a s…"
click at [260, 383] on div at bounding box center [372, 366] width 352 height 34
click at [258, 383] on div at bounding box center [372, 366] width 352 height 34
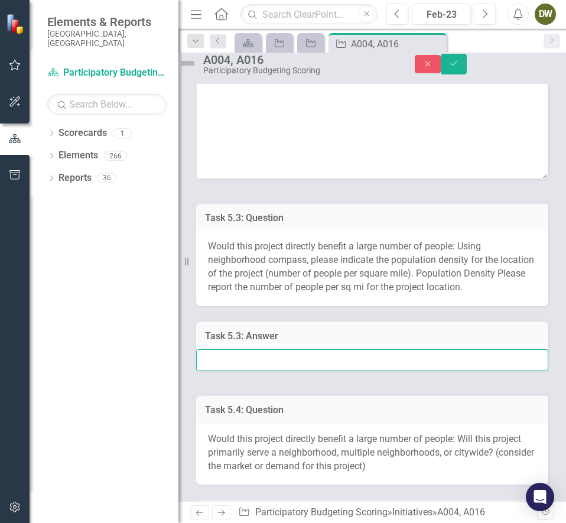
click at [258, 371] on input "text" at bounding box center [372, 360] width 352 height 22
click at [244, 371] on input "text" at bounding box center [372, 360] width 352 height 22
paste input "A016 - 2318 /mi2 A004 - 1800 /mi2"
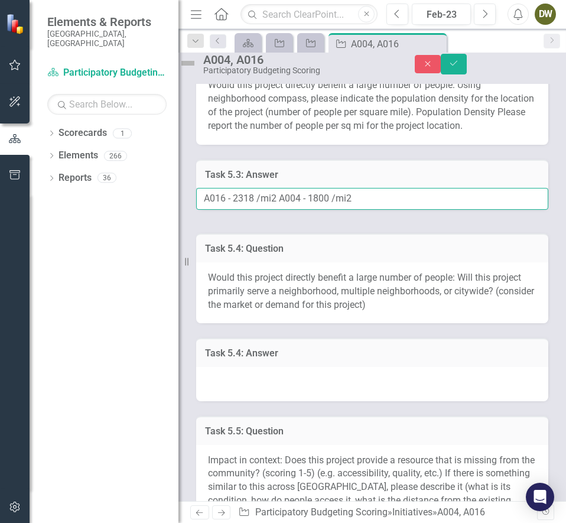
scroll to position [922, 0]
click at [289, 209] on input "A016 - 2318 /mi2 A004 - 1800 /mi2" at bounding box center [372, 198] width 352 height 22
type input "A016 - 2318 /mi2 A004 - 1800 /mi2"
click at [440, 54] on button "Save" at bounding box center [453, 64] width 26 height 21
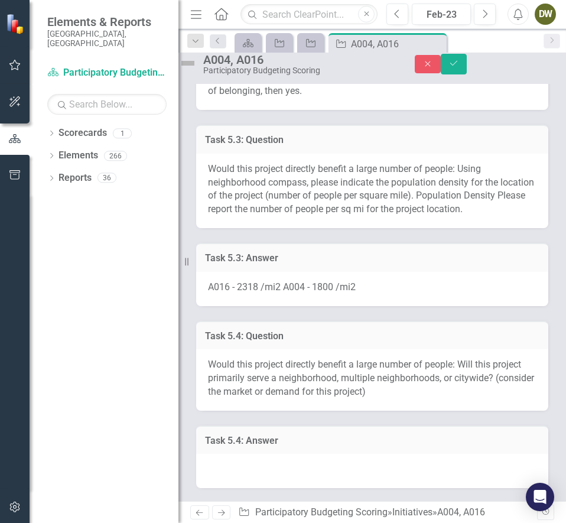
scroll to position [629, 0]
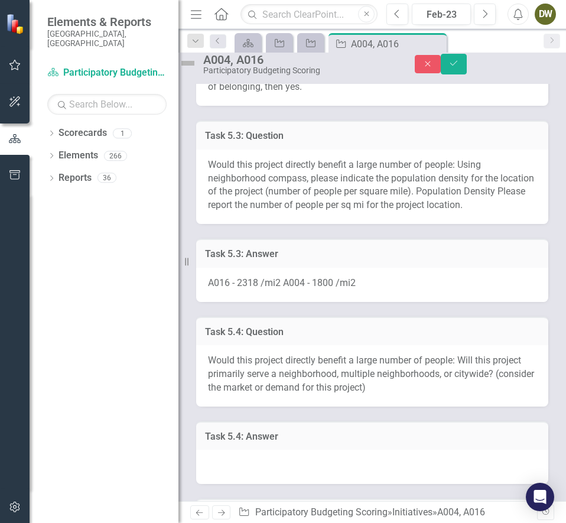
click at [296, 288] on span "A016 - 2318 /mi2 A004 - 1800 /mi2" at bounding box center [282, 282] width 148 height 11
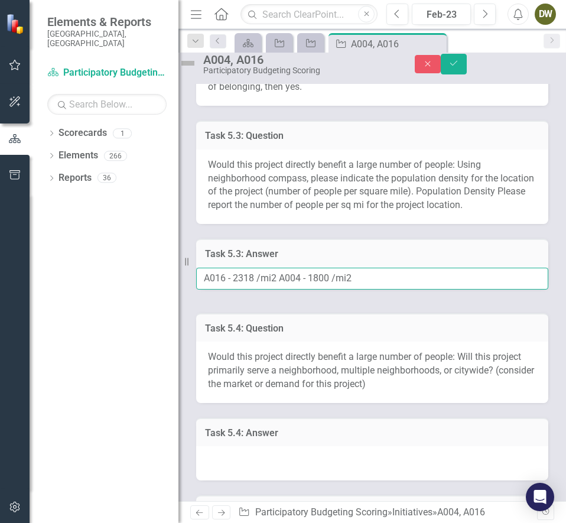
click at [292, 289] on input "A016 - 2318 /mi2 A004 - 1800 /mi2" at bounding box center [372, 278] width 352 height 22
type input "A016 - 2318 /mi2 ; A004 - 1800 /mi2"
click at [440, 54] on button "Save" at bounding box center [453, 64] width 26 height 21
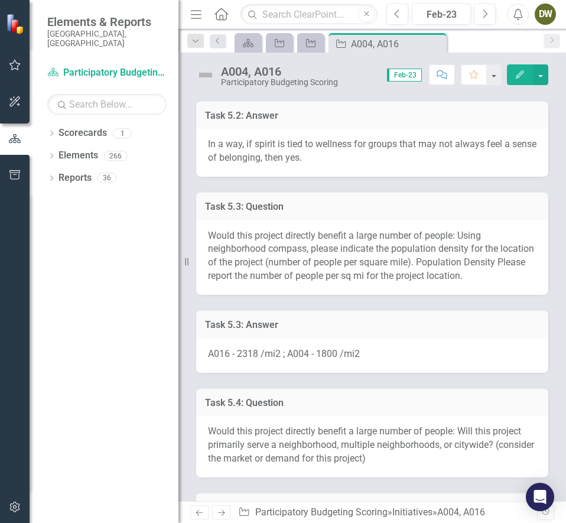
scroll to position [791, 0]
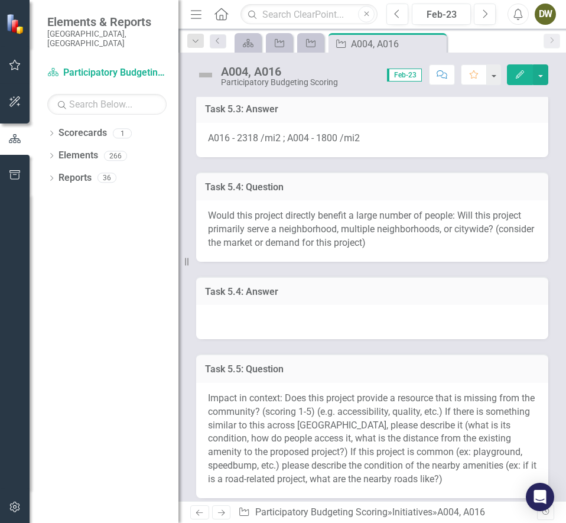
click at [268, 335] on div at bounding box center [372, 322] width 352 height 34
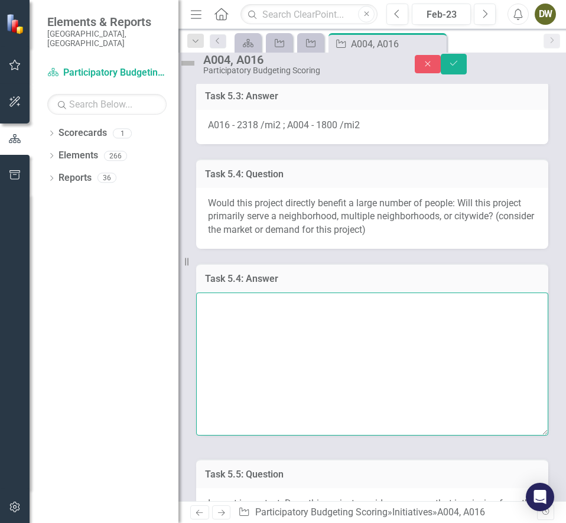
click at [268, 335] on textarea at bounding box center [372, 363] width 352 height 143
click at [305, 397] on textarea at bounding box center [372, 363] width 352 height 143
paste textarea "The locations proposed in the [GEOGRAPHIC_DATA] area are accessible to anyone v…"
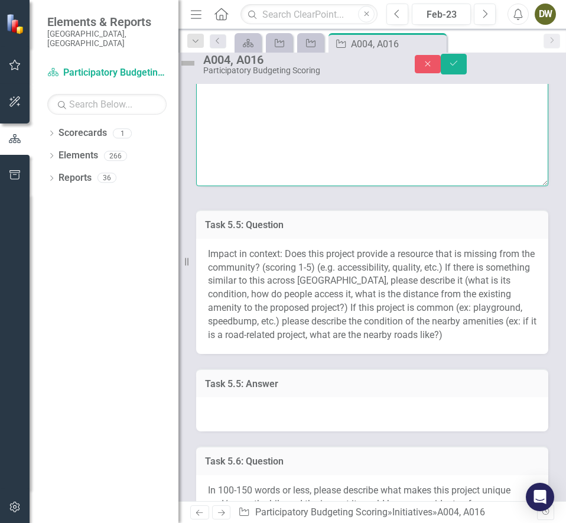
scroll to position [1224, 0]
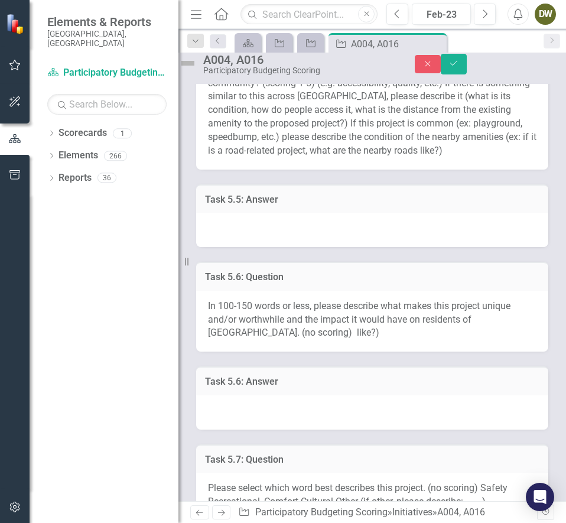
type textarea "The locations proposed in the [GEOGRAPHIC_DATA] area are accessible to anyone v…"
click at [262, 247] on div at bounding box center [372, 230] width 352 height 34
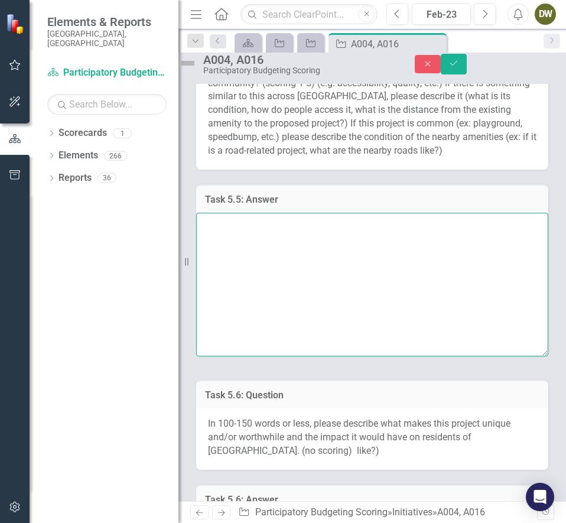
click at [260, 280] on textarea at bounding box center [372, 284] width 352 height 143
click at [338, 311] on textarea at bounding box center [372, 284] width 352 height 143
paste textarea "3 While there are several murals around [GEOGRAPHIC_DATA], street murals are le…"
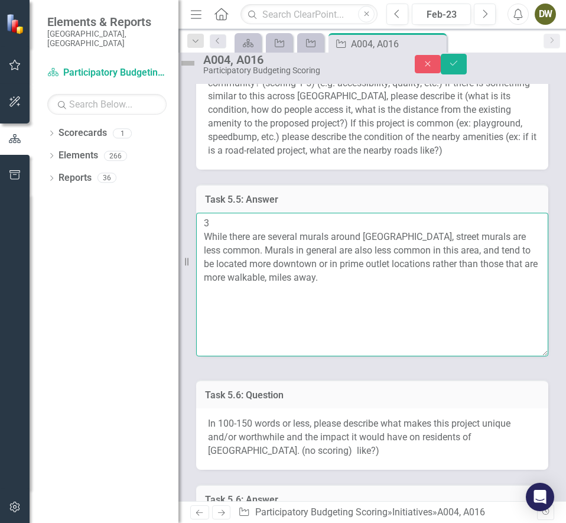
click at [233, 276] on textarea "3 While there are several murals around [GEOGRAPHIC_DATA], street murals are le…" at bounding box center [372, 284] width 352 height 143
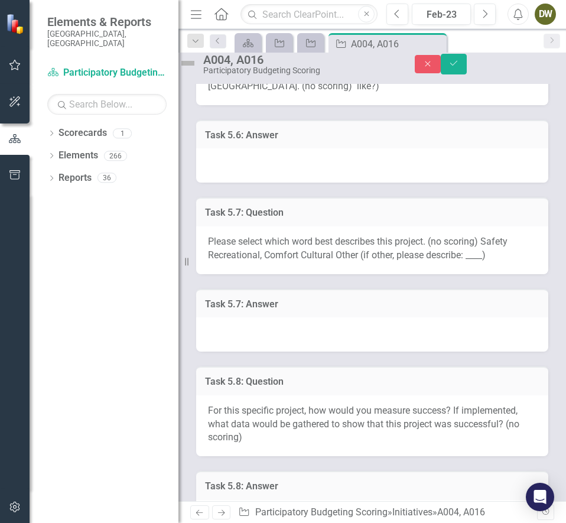
scroll to position [1593, 0]
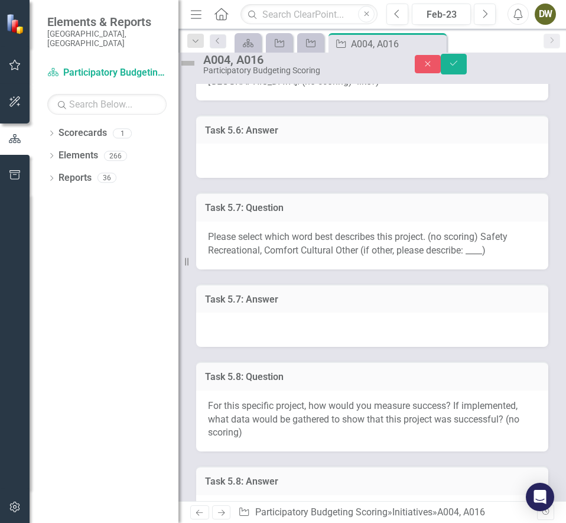
type textarea "3; While there are several murals around [GEOGRAPHIC_DATA], street murals are l…"
click at [304, 178] on div at bounding box center [372, 160] width 352 height 34
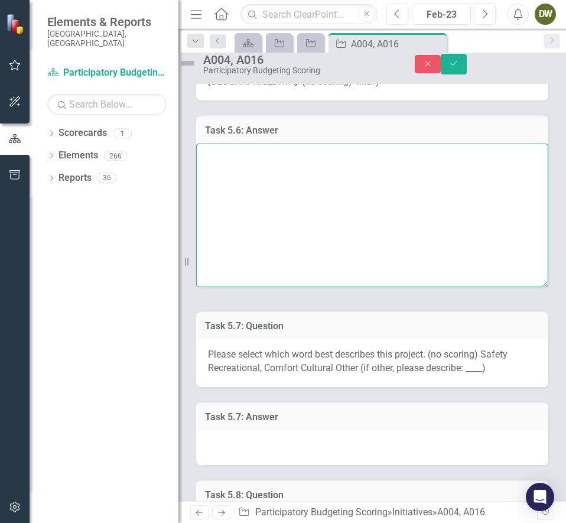
click at [283, 230] on textarea at bounding box center [372, 214] width 352 height 143
click at [301, 232] on textarea at bounding box center [372, 214] width 352 height 143
paste textarea "While this project is based in the [GEOGRAPHIC_DATA] neighborhood, many people …"
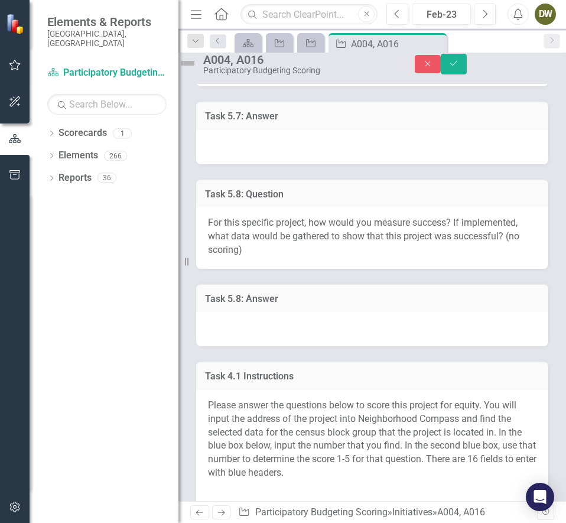
scroll to position [1895, 0]
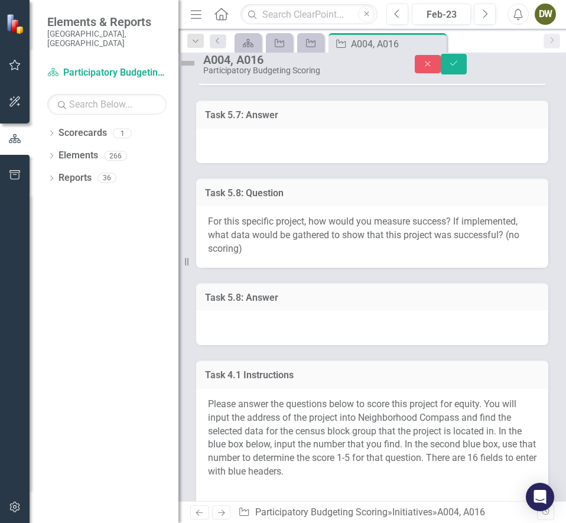
type textarea "While this project is based in the [GEOGRAPHIC_DATA] neighborhood, many people …"
click at [301, 163] on div at bounding box center [372, 146] width 352 height 34
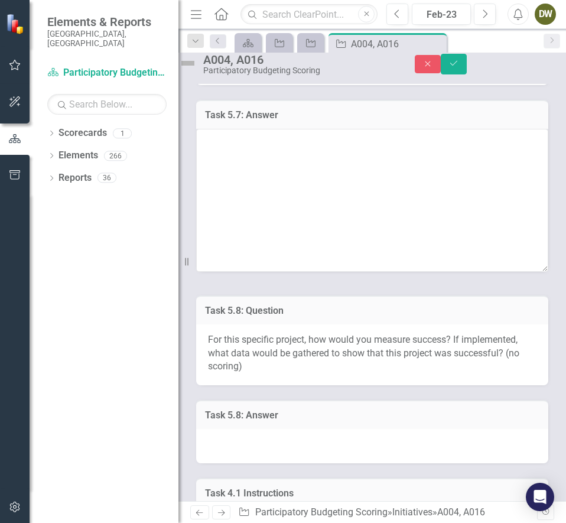
click at [301, 233] on textarea at bounding box center [372, 200] width 352 height 143
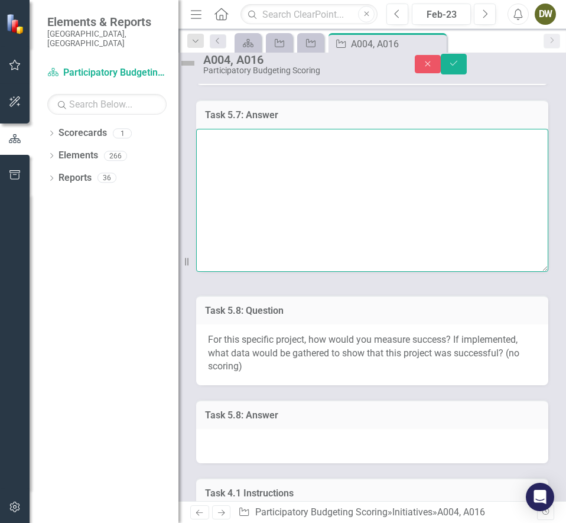
click at [312, 256] on textarea at bounding box center [372, 200] width 352 height 143
paste textarea "Cultural"
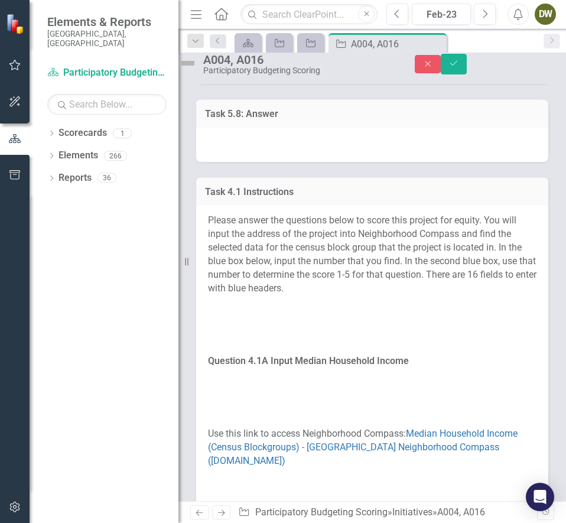
scroll to position [2198, 0]
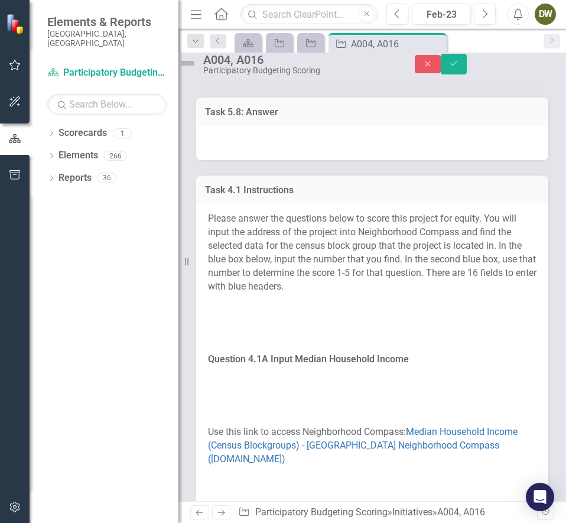
type textarea "Cultural"
click at [283, 160] on div at bounding box center [372, 143] width 352 height 34
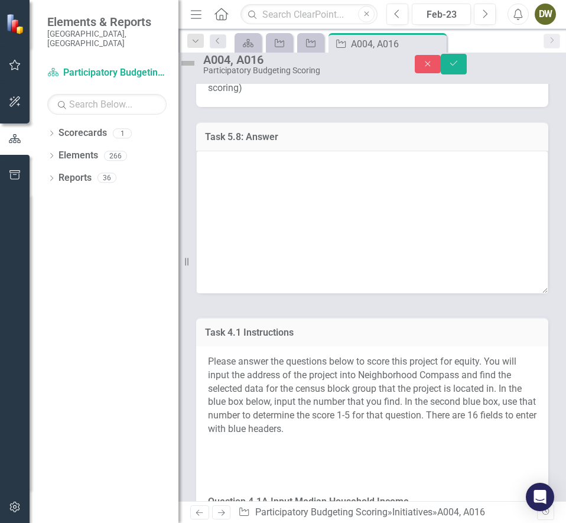
scroll to position [2169, 0]
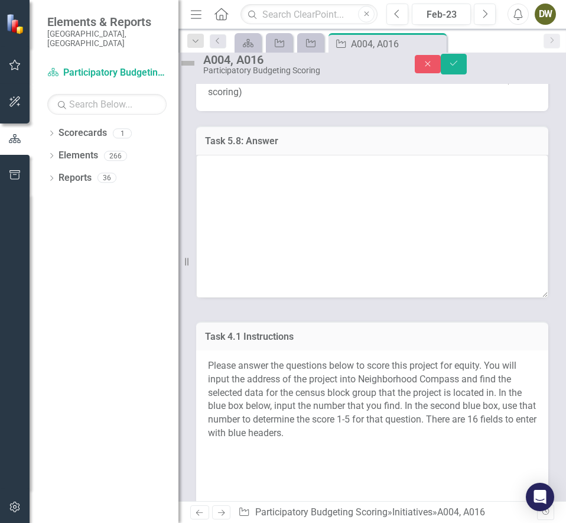
click at [269, 298] on textarea at bounding box center [372, 226] width 352 height 143
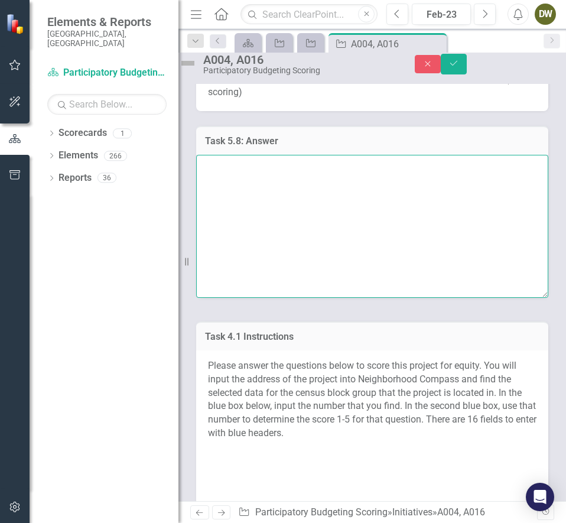
click at [321, 298] on textarea at bounding box center [372, 226] width 352 height 143
paste textarea "• No. visitors to area • Visitor demographics • Type & frequency of activities …"
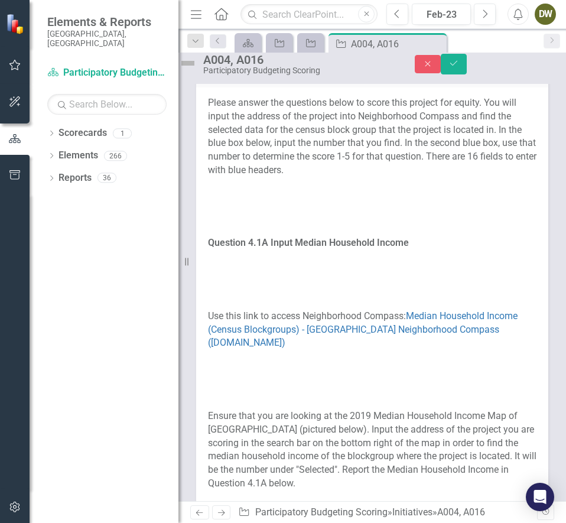
scroll to position [2262, 0]
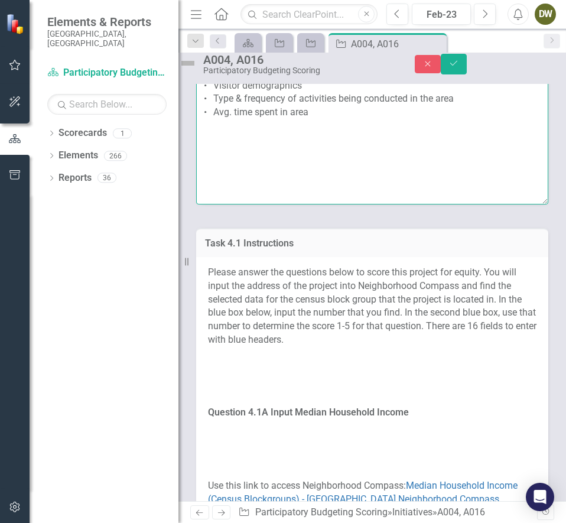
click at [337, 204] on textarea "• No. visitors to area • Visitor demographics • Type & frequency of activities …" at bounding box center [372, 132] width 352 height 143
type textarea "• No. visitors to area • Visitor demographics • Type & frequency of activities …"
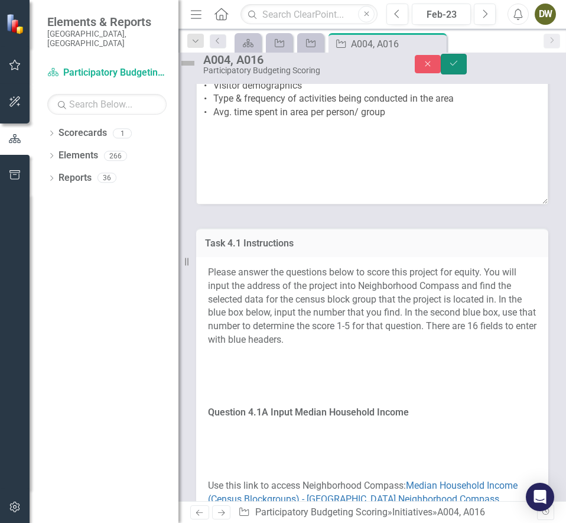
click at [459, 67] on icon "Save" at bounding box center [453, 63] width 11 height 8
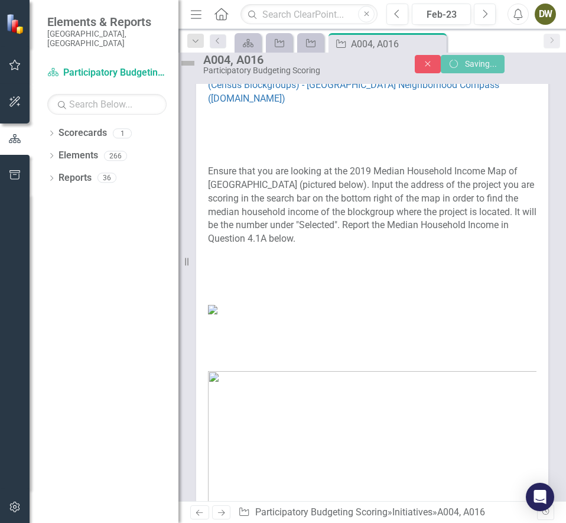
scroll to position [1869, 0]
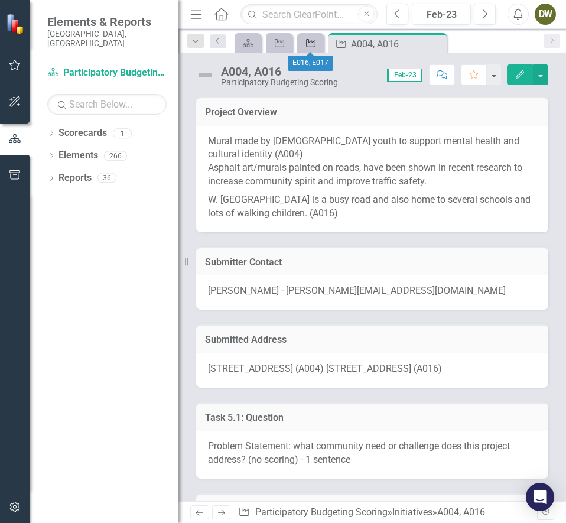
click at [309, 40] on icon "Initiative" at bounding box center [311, 42] width 12 height 9
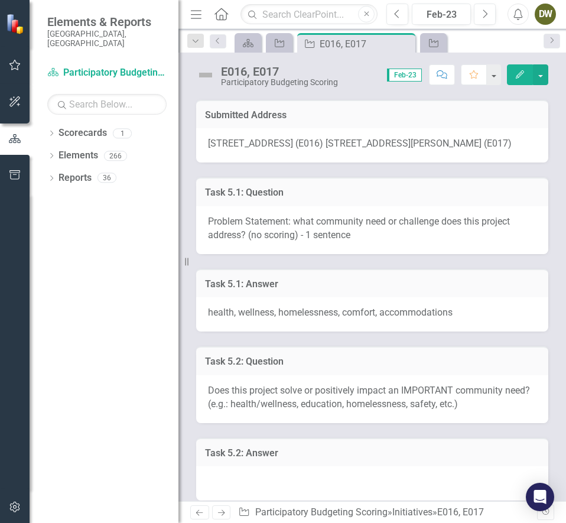
scroll to position [249, 0]
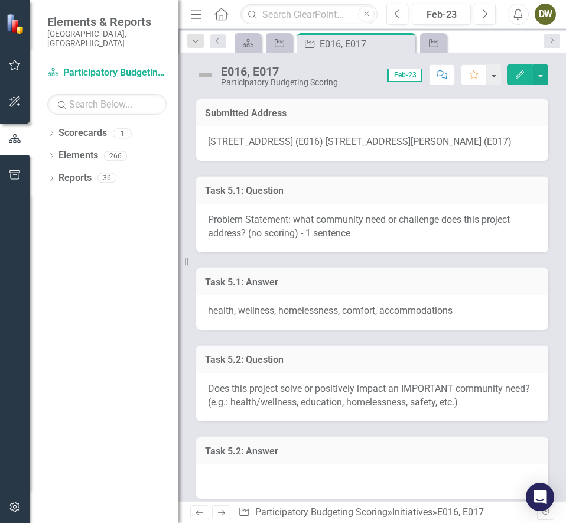
click at [344, 240] on div "Problem Statement: what community need or challenge does this project address? …" at bounding box center [372, 228] width 352 height 48
click at [440, 38] on link "Initiative" at bounding box center [433, 42] width 21 height 15
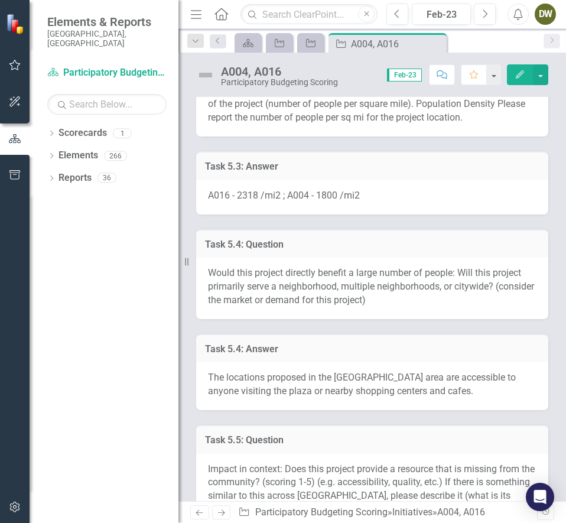
scroll to position [737, 0]
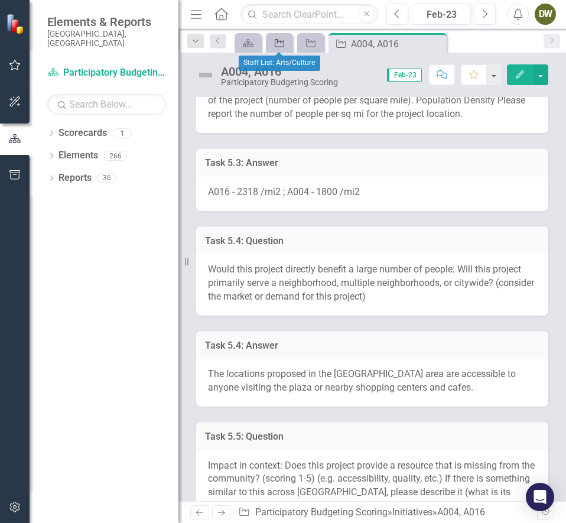
click at [273, 41] on div "Initiative" at bounding box center [277, 42] width 17 height 15
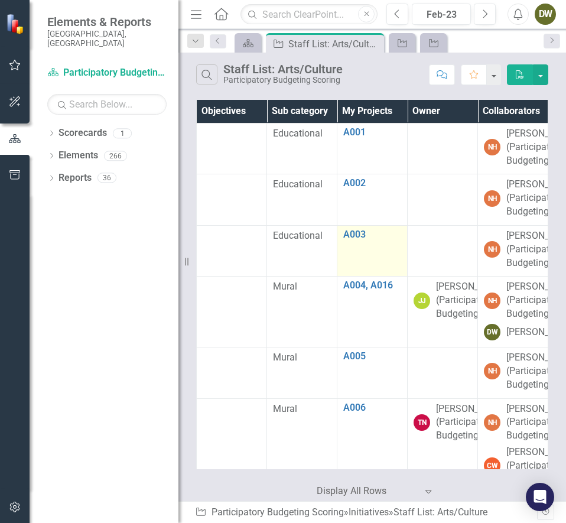
scroll to position [0, 28]
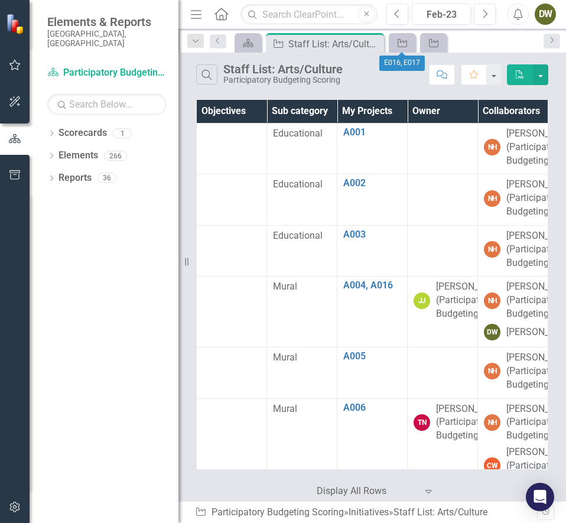
click at [414, 47] on div "Initiative" at bounding box center [402, 42] width 27 height 19
click at [403, 41] on icon at bounding box center [401, 43] width 9 height 8
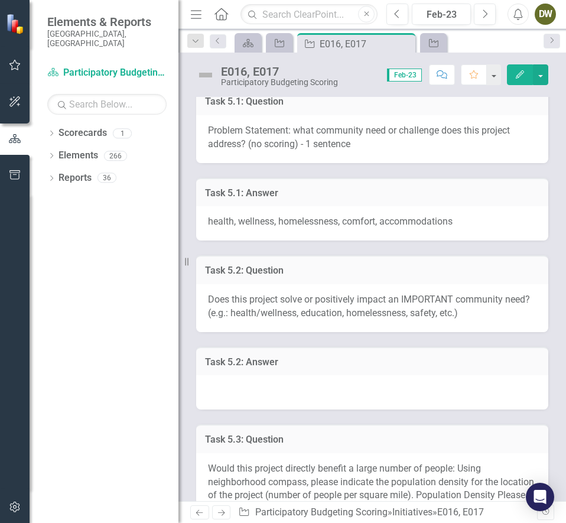
scroll to position [338, 0]
click at [273, 42] on icon "Initiative" at bounding box center [279, 42] width 12 height 9
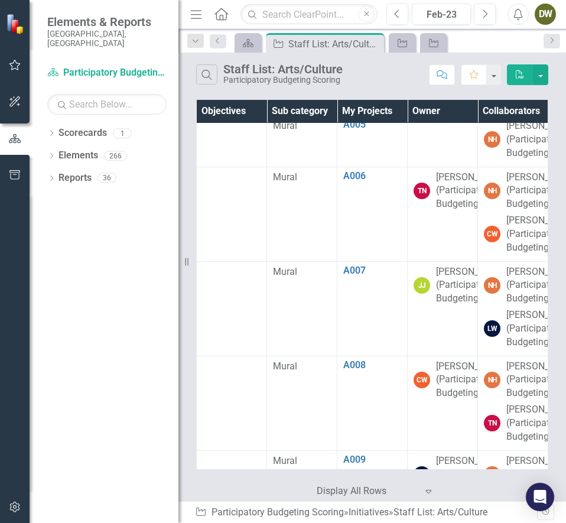
scroll to position [301, 28]
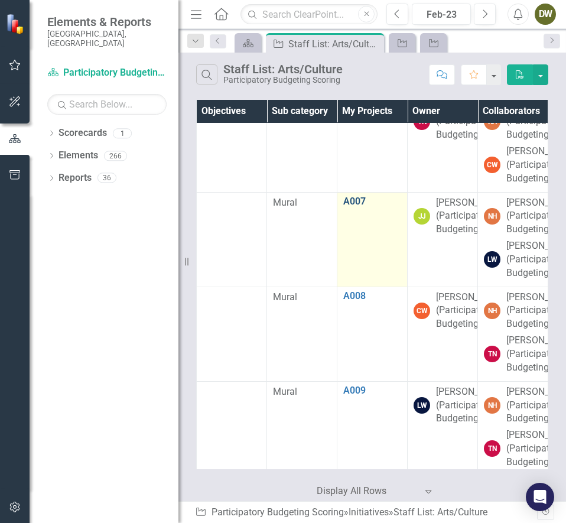
click at [343, 207] on link "A007" at bounding box center [372, 201] width 58 height 11
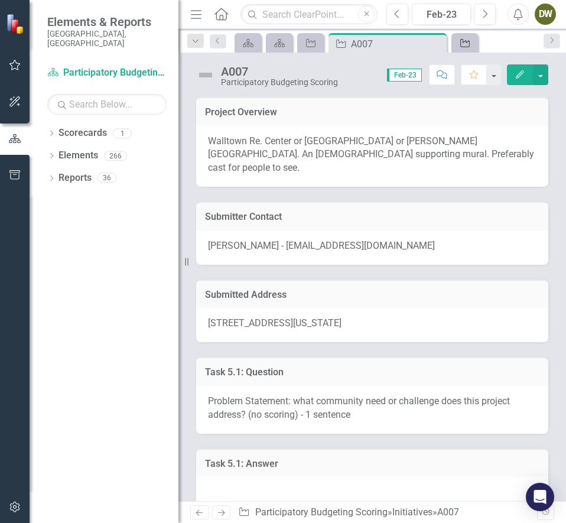
click at [468, 44] on icon "Initiative" at bounding box center [465, 42] width 12 height 9
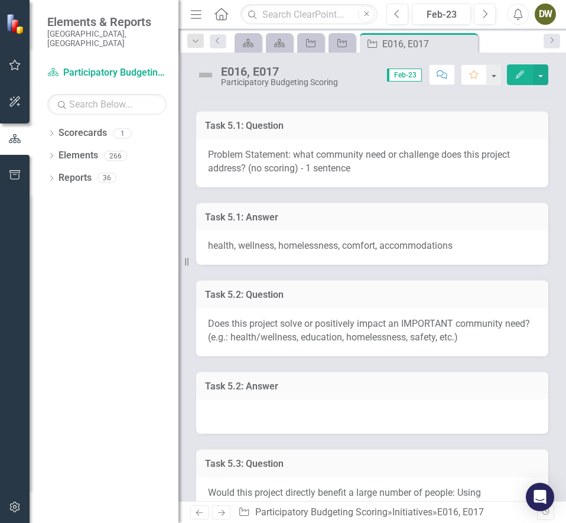
scroll to position [314, 0]
click at [276, 417] on div at bounding box center [372, 416] width 352 height 34
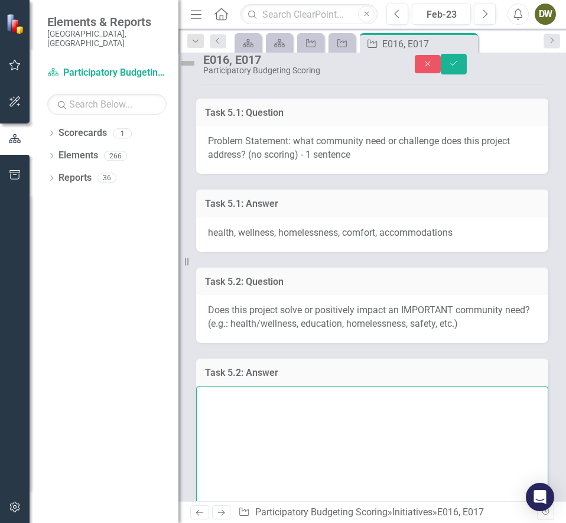
click at [276, 417] on textarea at bounding box center [372, 457] width 352 height 143
paste textarea "Yes! Multiple- public health for all, especially those with no shelter, sanitat…"
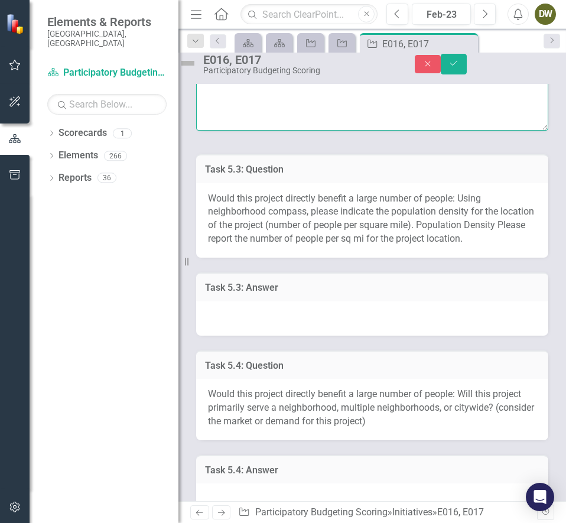
scroll to position [730, 0]
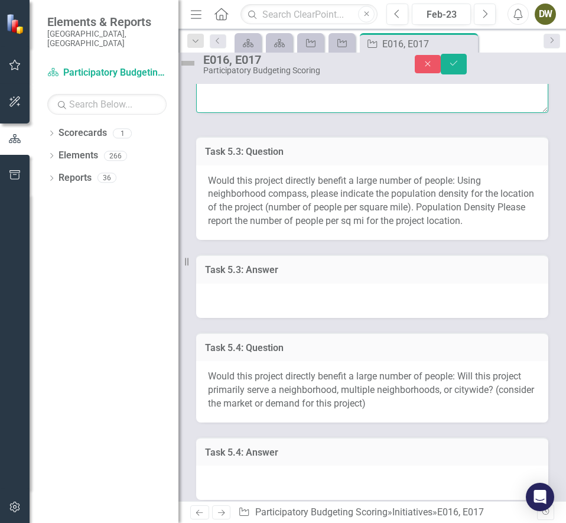
type textarea "Yes! Multiple- public health for all, especially those with no shelter, sanitat…"
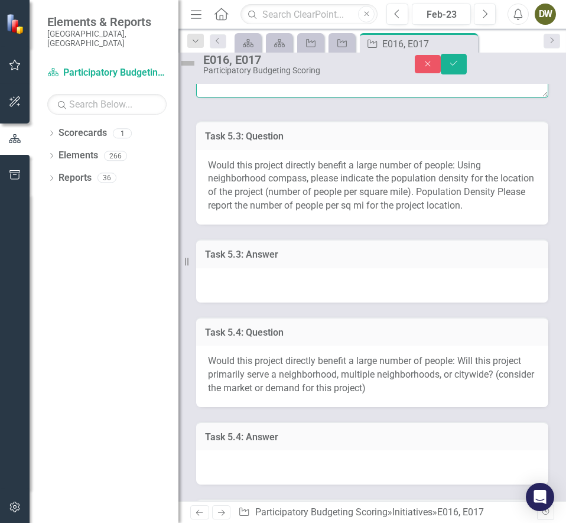
scroll to position [749, 0]
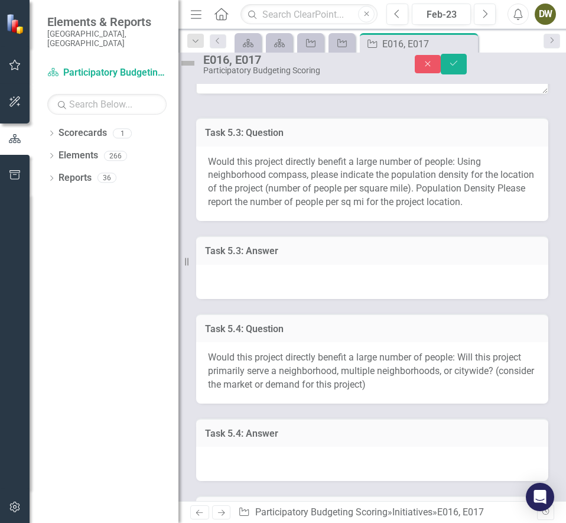
click at [251, 299] on div at bounding box center [372, 282] width 352 height 34
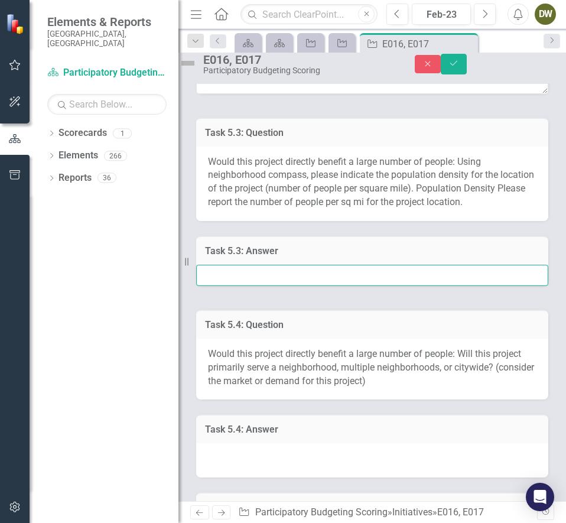
click at [253, 286] on input "text" at bounding box center [372, 276] width 352 height 22
type input "Yes -"
click at [440, 54] on button "Save" at bounding box center [453, 64] width 26 height 21
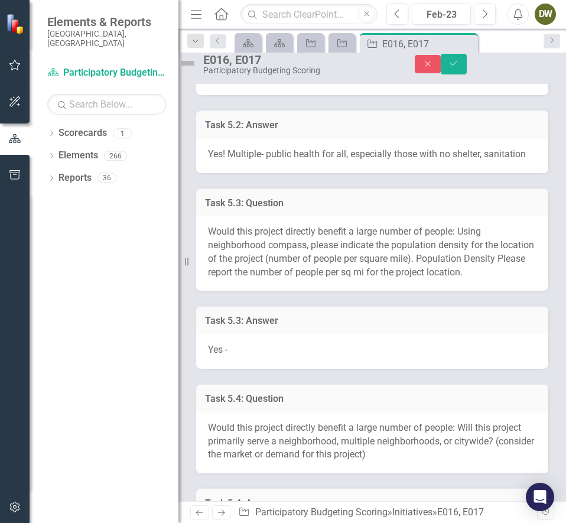
scroll to position [563, 0]
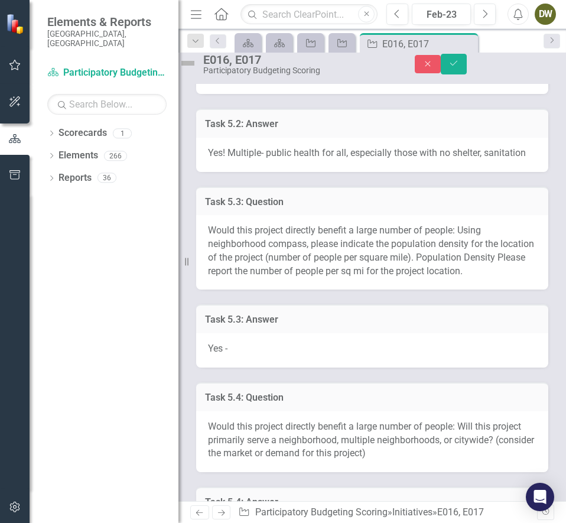
click at [255, 367] on div "Yes -" at bounding box center [372, 350] width 352 height 34
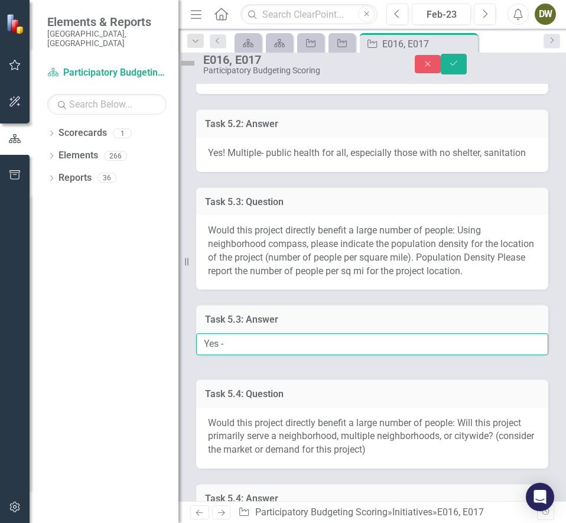
click at [255, 355] on input "Yes -" at bounding box center [372, 344] width 352 height 22
paste input "4677/mi2"
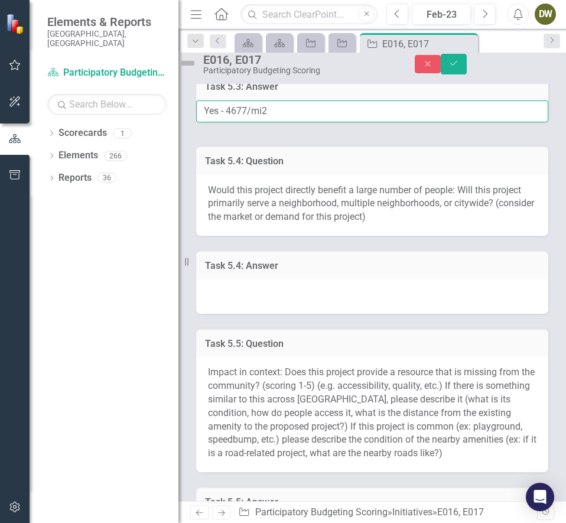
scroll to position [796, 0]
type input "Yes - 4677/mi2"
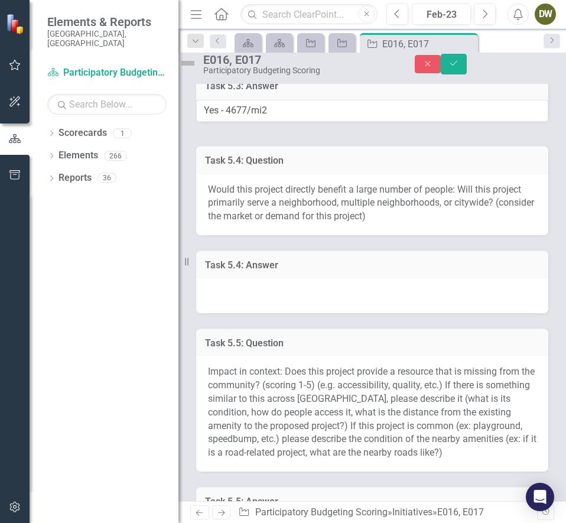
click at [313, 361] on div "Task 5.5: Question Impact in context: Does this project provide a resource that…" at bounding box center [372, 392] width 370 height 159
click at [287, 313] on div at bounding box center [372, 296] width 352 height 34
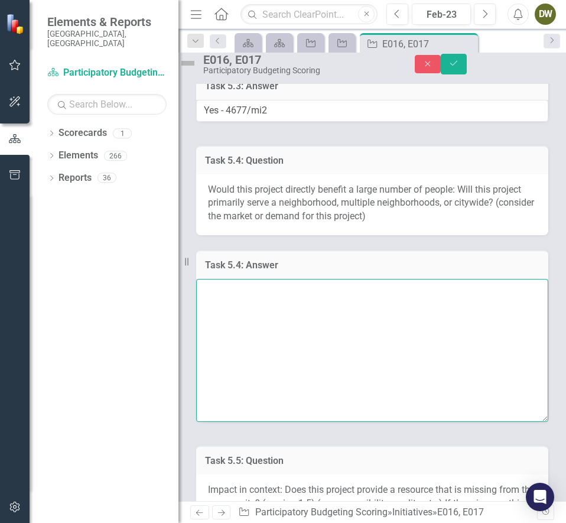
click at [287, 341] on textarea at bounding box center [372, 350] width 352 height 143
paste textarea "Because this is targeting downtown, it is a specific area that will be usable f…"
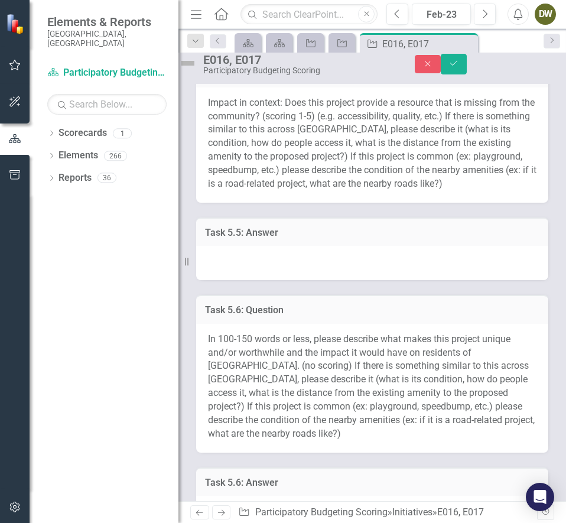
scroll to position [1184, 0]
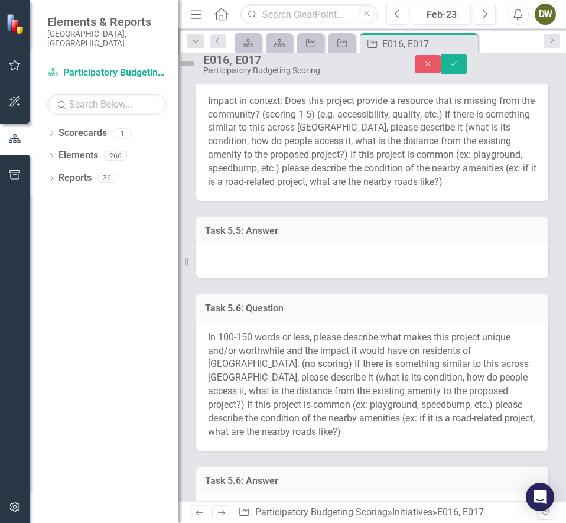
type textarea "Because this is targeting downtown, it is a specific area that will be usable f…"
click at [279, 278] on div at bounding box center [372, 261] width 352 height 34
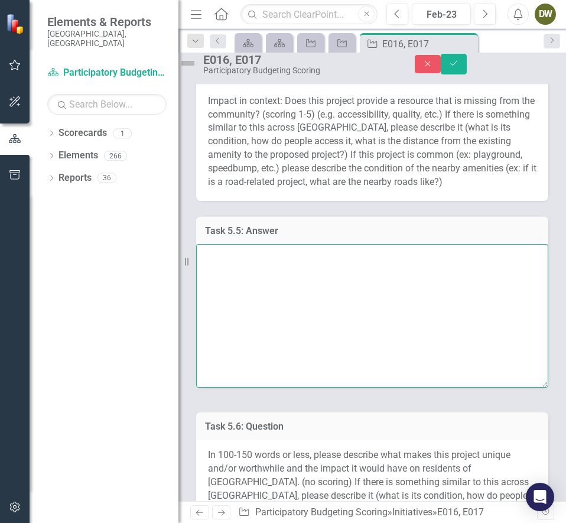
click at [268, 333] on textarea at bounding box center [372, 315] width 352 height 143
click at [271, 333] on textarea at bounding box center [372, 315] width 352 height 143
paste textarea "5; The only similar parallels are restrooms in existing locations such as libra…"
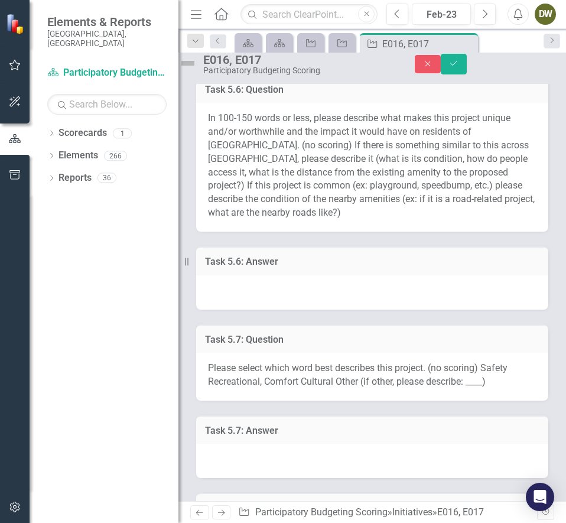
scroll to position [1599, 0]
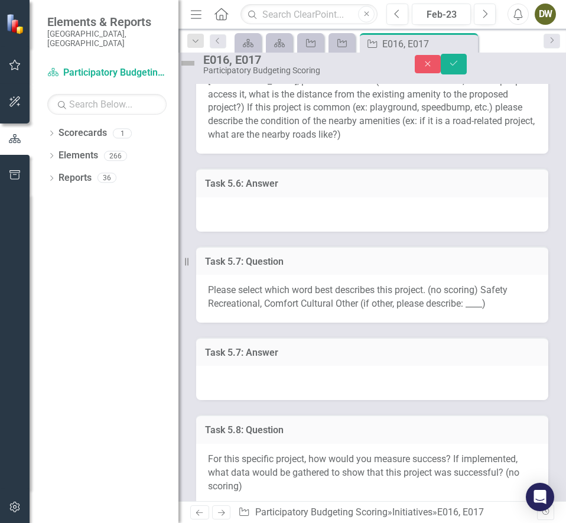
type textarea "5; The only similar parallels are restrooms in existing locations such as libra…"
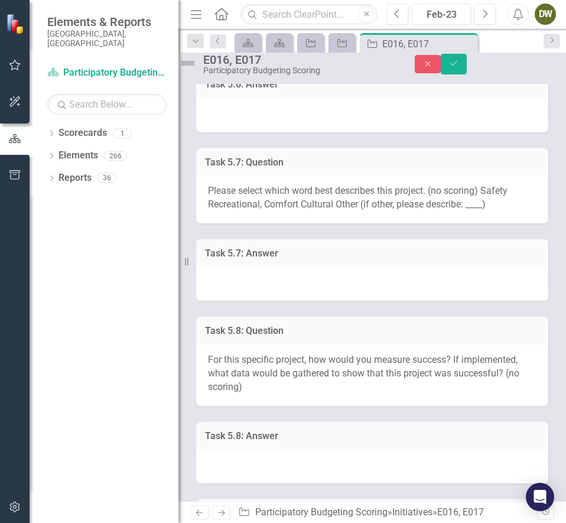
scroll to position [1701, 0]
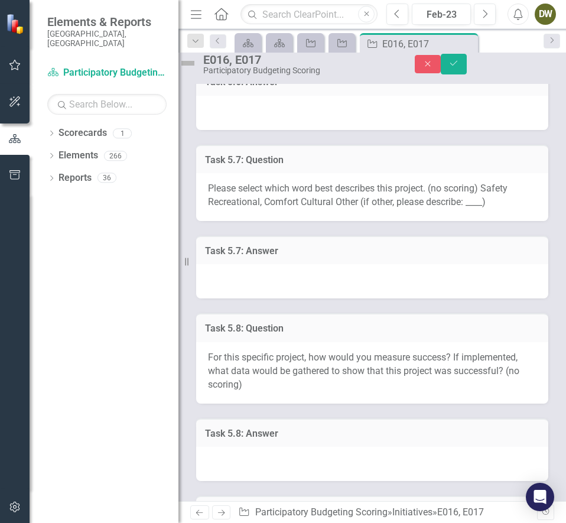
click at [266, 130] on div at bounding box center [372, 113] width 352 height 34
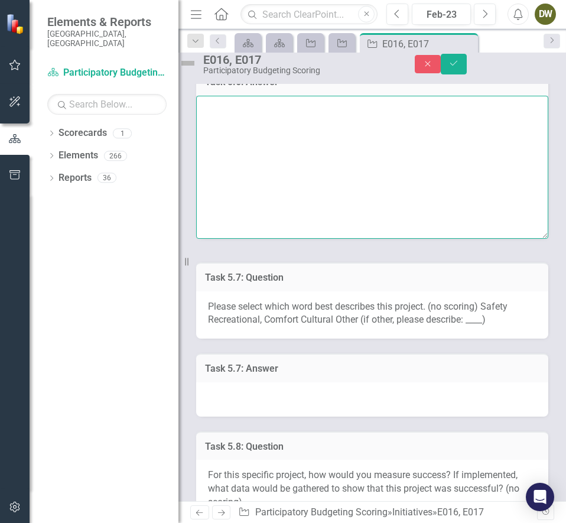
click at [266, 194] on textarea at bounding box center [372, 167] width 352 height 143
paste textarea "Public restrooms are a global commodity, except in the U.S. Because of the lack…"
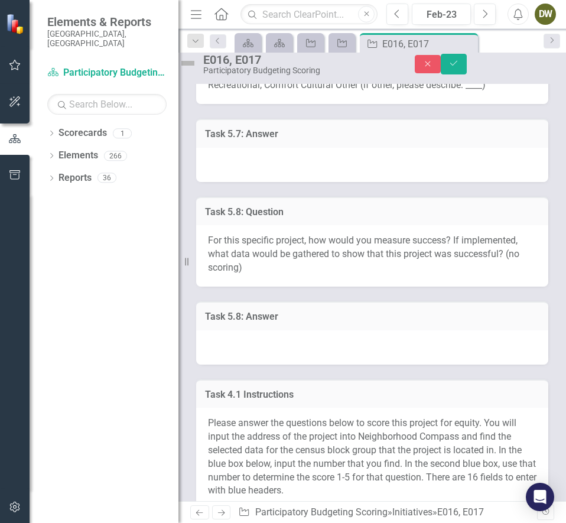
scroll to position [1936, 0]
type textarea "Public restrooms are a global commodity, except in the U.S. Because of the lack…"
click at [311, 286] on div "Task 5.8: Question For this specific project, how would you measure success? If…" at bounding box center [372, 233] width 370 height 105
click at [279, 181] on div at bounding box center [372, 164] width 352 height 34
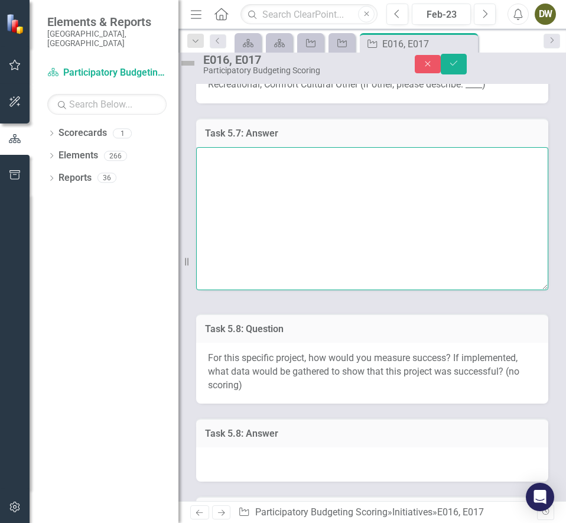
click at [279, 258] on textarea at bounding box center [372, 218] width 352 height 143
paste textarea "Health & Wellness"
click at [217, 263] on textarea "Health & Wellness" at bounding box center [372, 218] width 352 height 143
click at [343, 290] on textarea "Other -> Health & Wellness" at bounding box center [372, 218] width 352 height 143
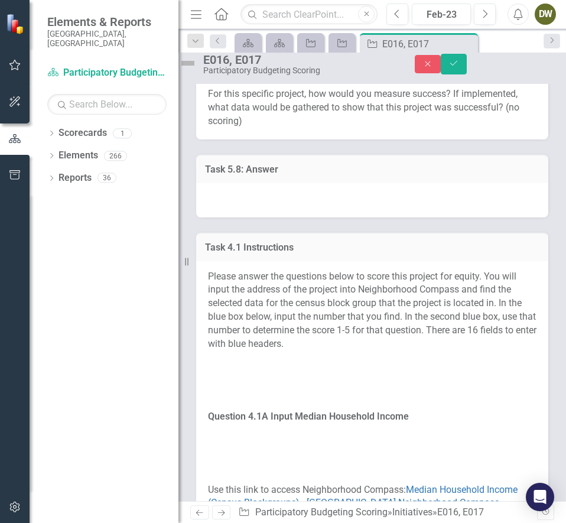
scroll to position [2200, 0]
type textarea "Other -> Health & Wellness"
click at [339, 217] on div at bounding box center [372, 199] width 352 height 34
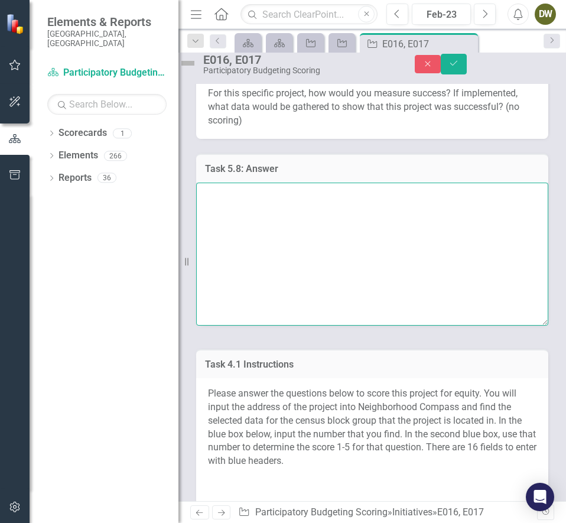
click at [339, 316] on textarea at bounding box center [372, 253] width 352 height 143
paste textarea "• Usability over time • Frequency of use • Visitor demographics • Sanitation me…"
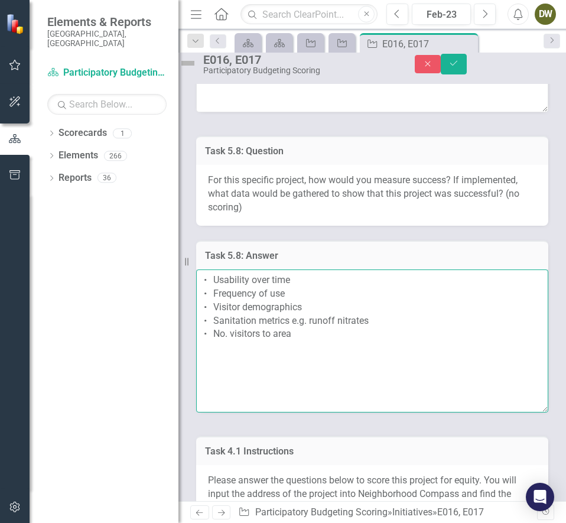
scroll to position [2082, 0]
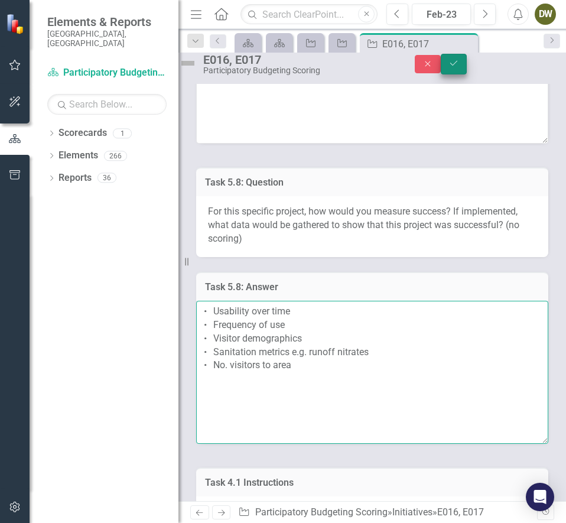
type textarea "• Usability over time • Frequency of use • Visitor demographics • Sanitation me…"
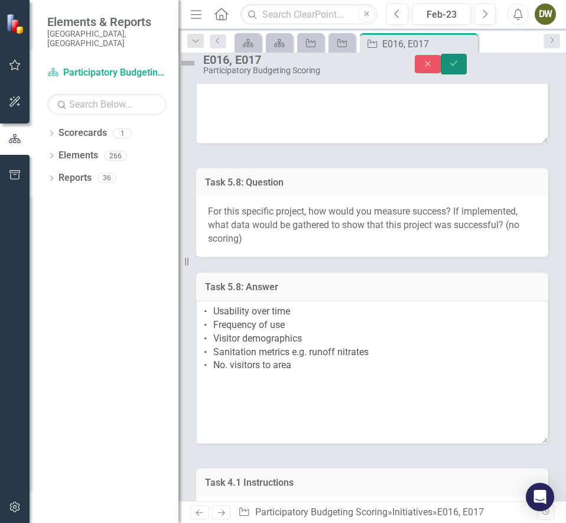
click at [466, 74] on button "Save" at bounding box center [453, 64] width 26 height 21
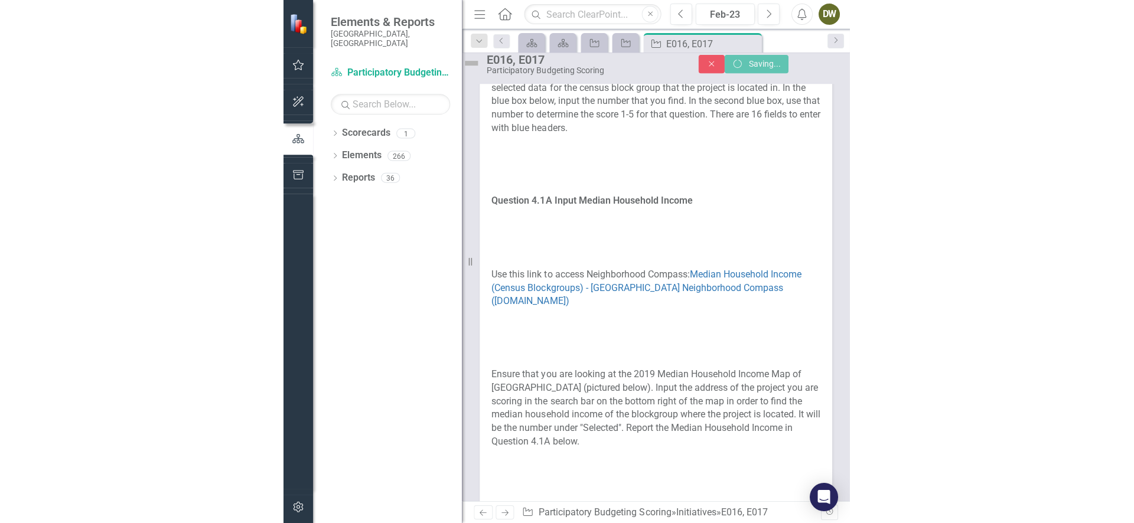
scroll to position [1770, 0]
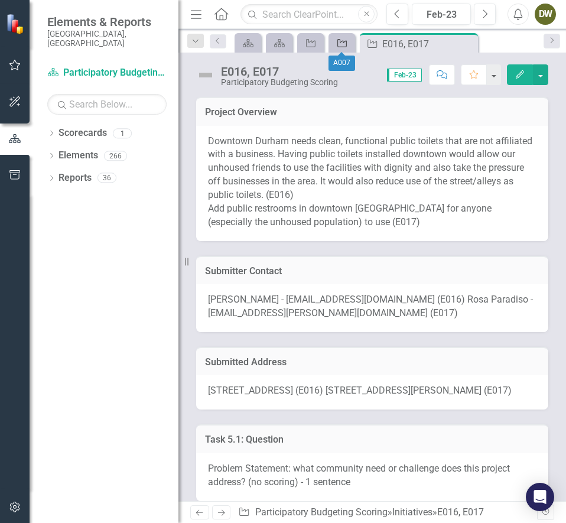
click at [344, 38] on icon "Initiative" at bounding box center [342, 42] width 12 height 9
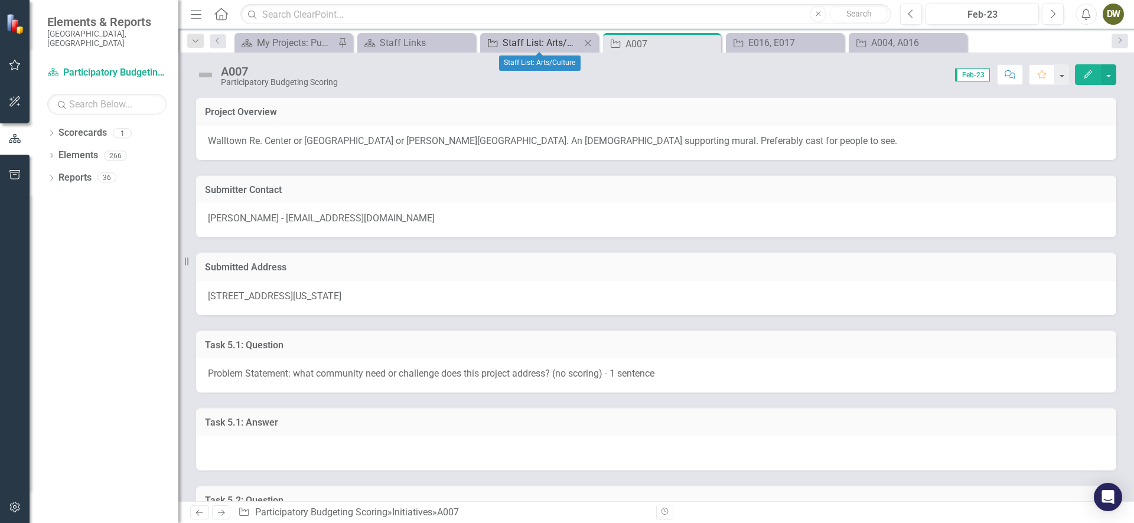
click at [563, 39] on div "Staff List: Arts/Culture" at bounding box center [541, 42] width 78 height 15
